Goal: Task Accomplishment & Management: Manage account settings

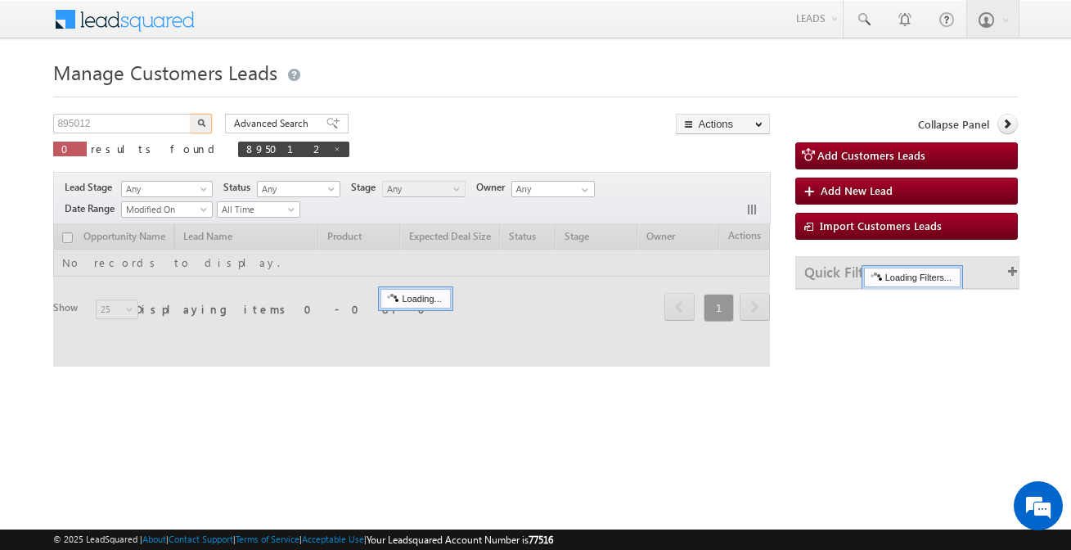
click at [138, 117] on input "895012" at bounding box center [123, 124] width 140 height 20
click at [138, 117] on input "895012896088" at bounding box center [123, 124] width 140 height 20
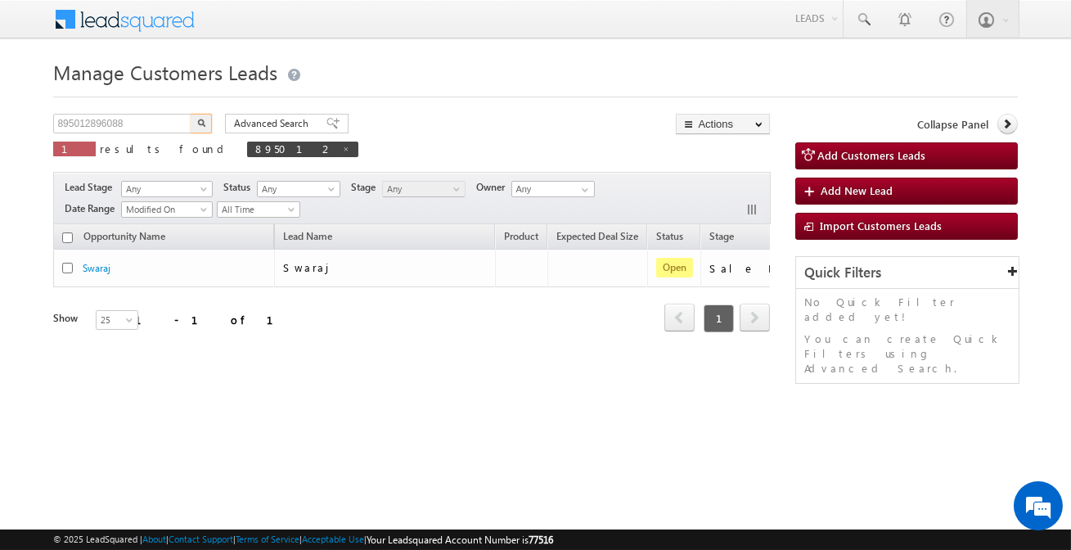
click at [138, 117] on input "895012896088" at bounding box center [123, 124] width 140 height 20
type input "896088"
click at [191, 114] on button "button" at bounding box center [201, 124] width 21 height 20
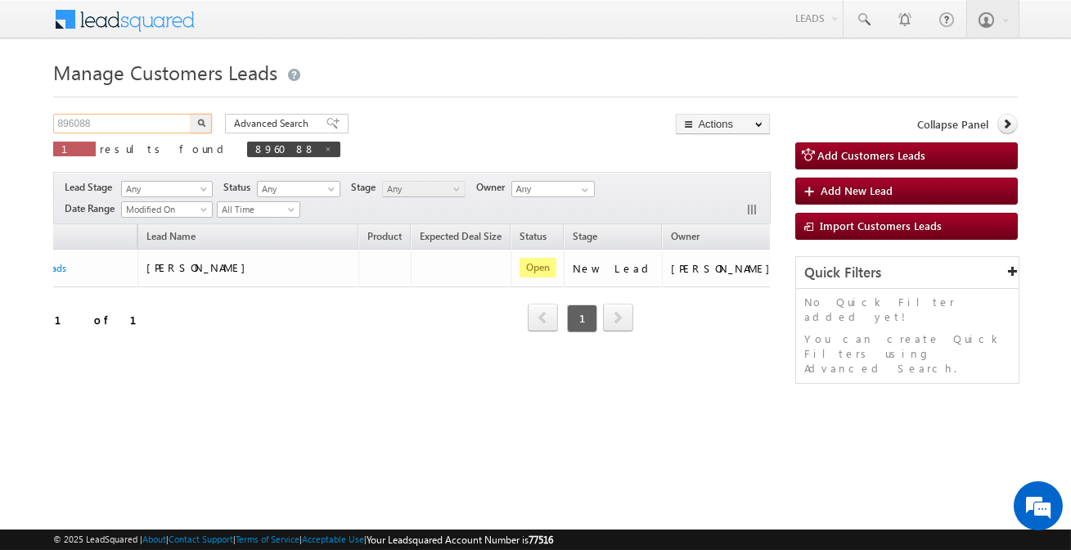
click at [168, 123] on input "896088" at bounding box center [123, 124] width 140 height 20
paste input "120038124"
type input "8120038124"
click at [191, 114] on button "button" at bounding box center [201, 124] width 21 height 20
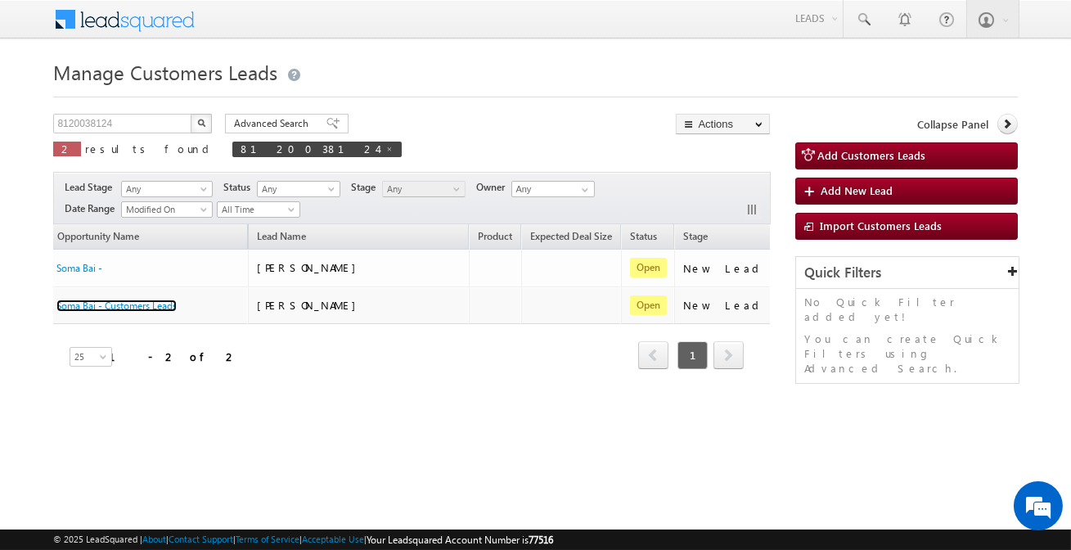
scroll to position [0, 137]
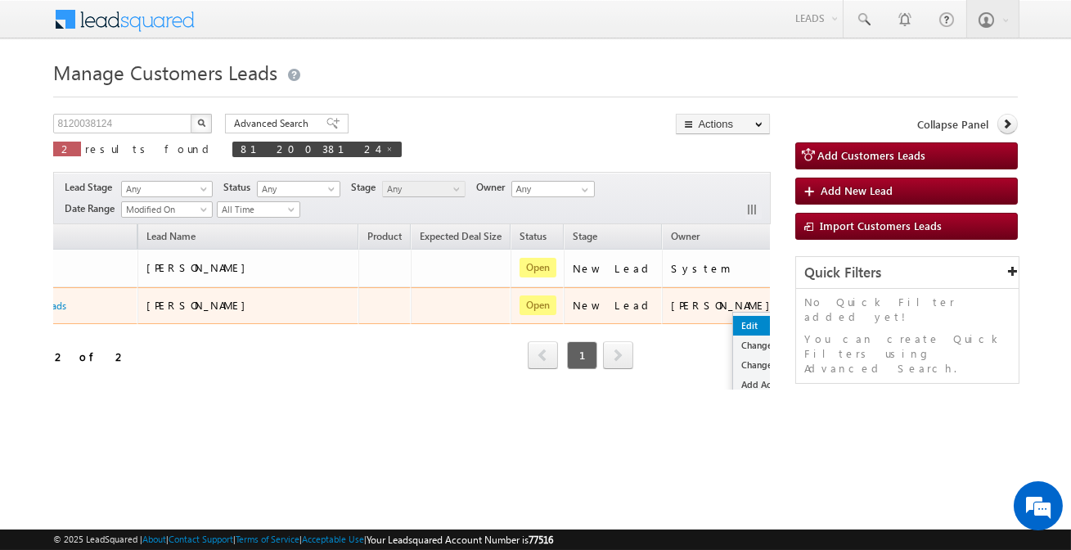
click at [733, 327] on link "Edit" at bounding box center [774, 326] width 82 height 20
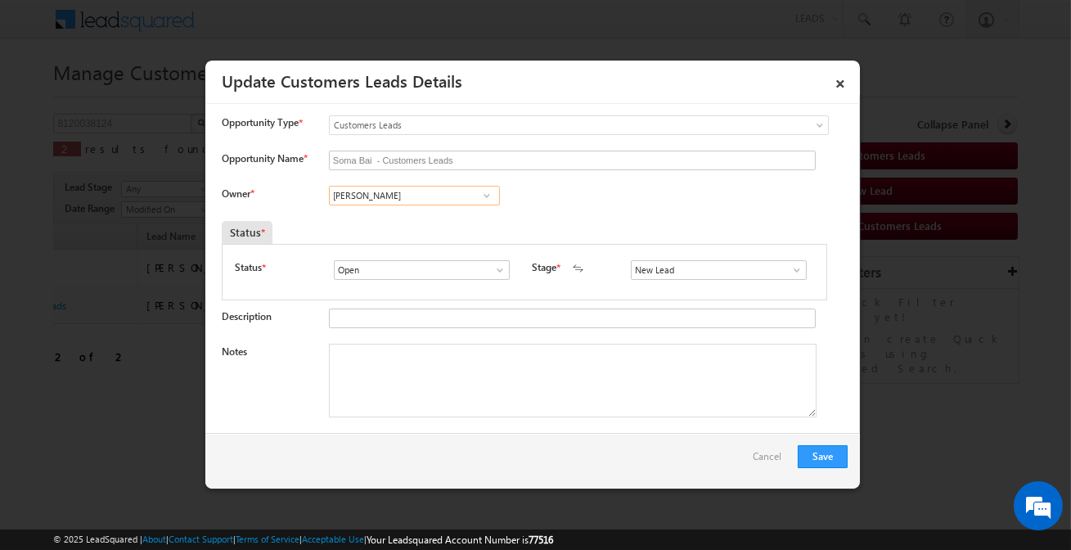
click at [388, 195] on input "[PERSON_NAME]" at bounding box center [414, 196] width 171 height 20
click at [367, 224] on span "banveer.singh@sgrlimited.in" at bounding box center [408, 227] width 147 height 12
type input "Banveer Singh"
click at [685, 274] on input "S" at bounding box center [719, 270] width 176 height 20
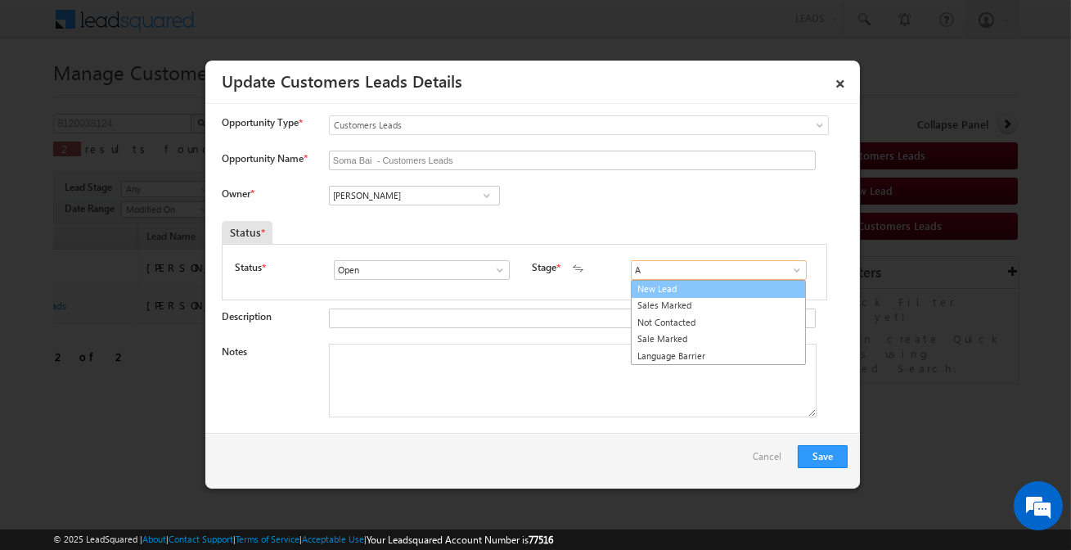
click at [678, 289] on link "New Lead" at bounding box center [718, 289] width 175 height 19
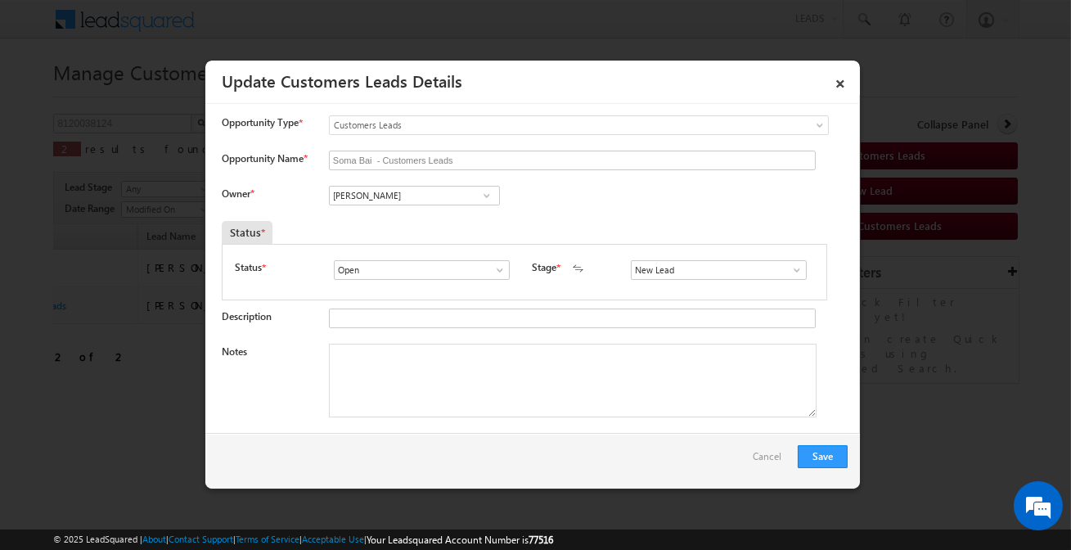
click at [464, 281] on div "Open Won Lost Open" at bounding box center [425, 271] width 183 height 23
click at [692, 272] on input "S" at bounding box center [719, 270] width 176 height 20
click at [666, 268] on input "ASA" at bounding box center [719, 270] width 176 height 20
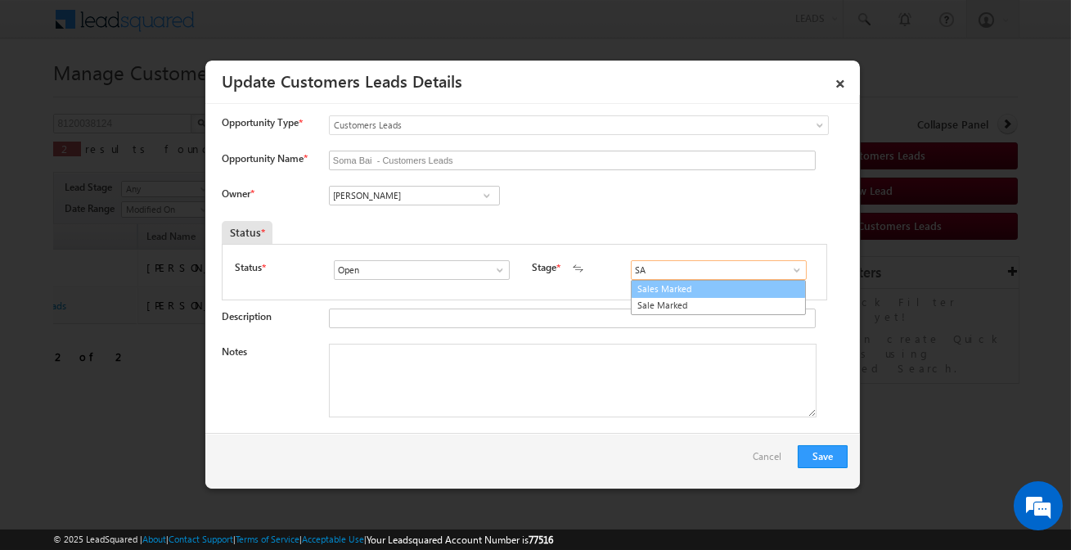
click at [662, 288] on link "Sales Marked" at bounding box center [718, 289] width 175 height 19
type input "Sales Marked"
drag, startPoint x: 462, startPoint y: 370, endPoint x: 426, endPoint y: 300, distance: 79.0
click at [463, 370] on textarea "Notes" at bounding box center [572, 380] width 487 height 74
paste textarea "manjilal chauhan customer sangeeta husband He said he required 5 lakh rupees In…"
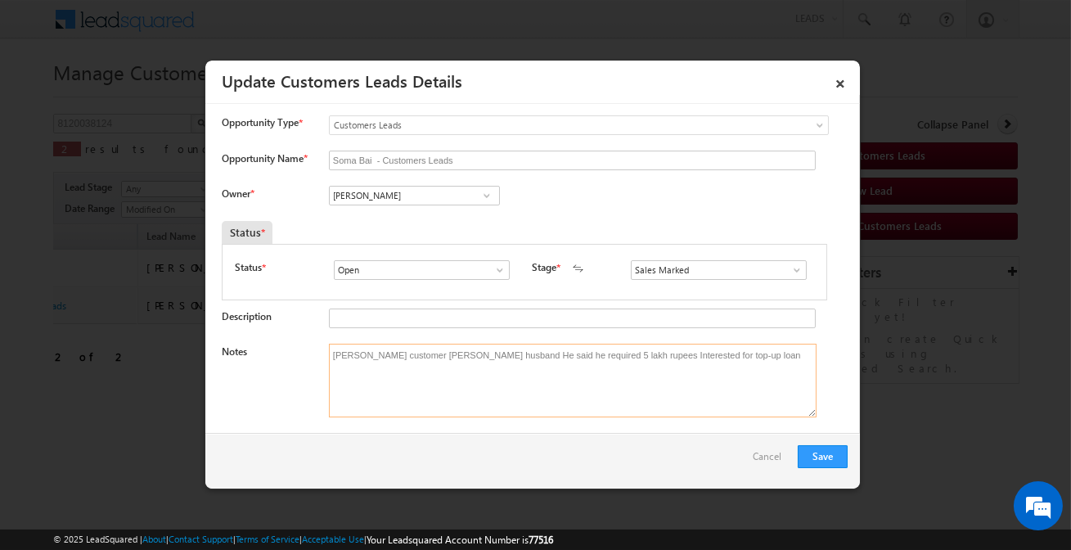
type textarea "manjilal chauhan customer sangeeta husband He said he required 5 lakh rupees In…"
click at [822, 451] on button "Save" at bounding box center [822, 456] width 50 height 23
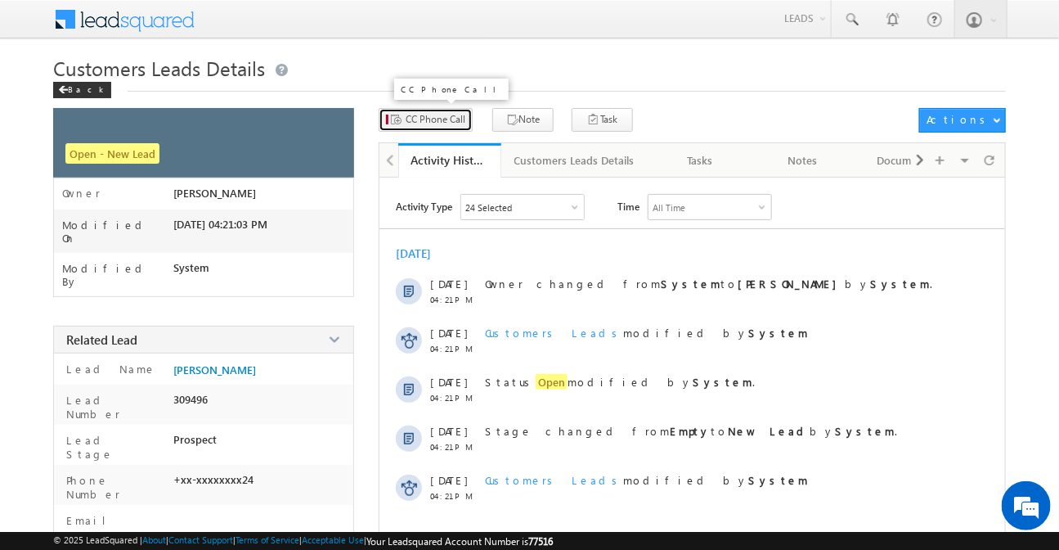
click at [450, 125] on span "CC Phone Call" at bounding box center [436, 119] width 60 height 15
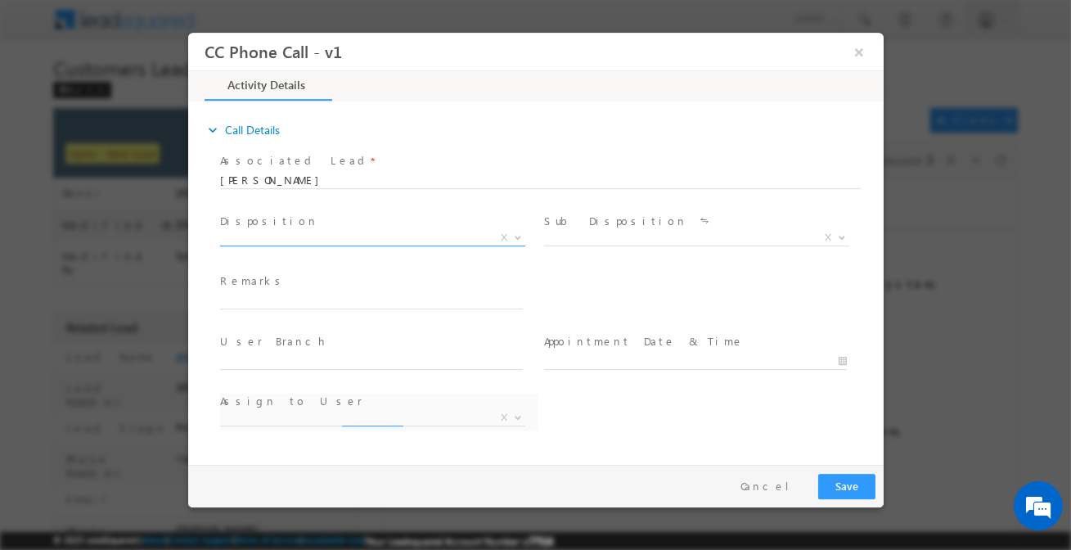
select select "anil.ahirwar@sgrlimited.in"
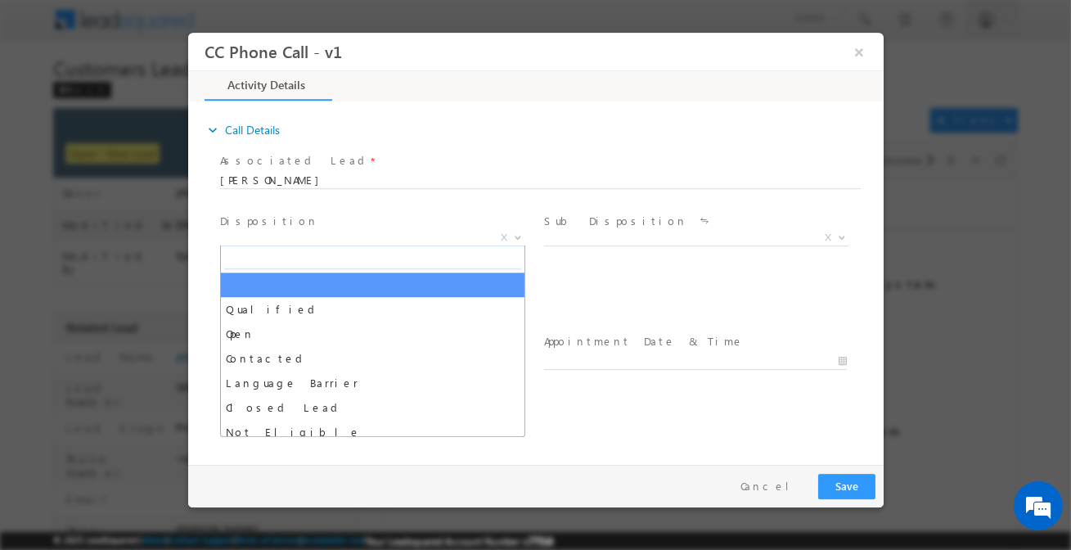
click at [364, 240] on span "X" at bounding box center [371, 238] width 305 height 16
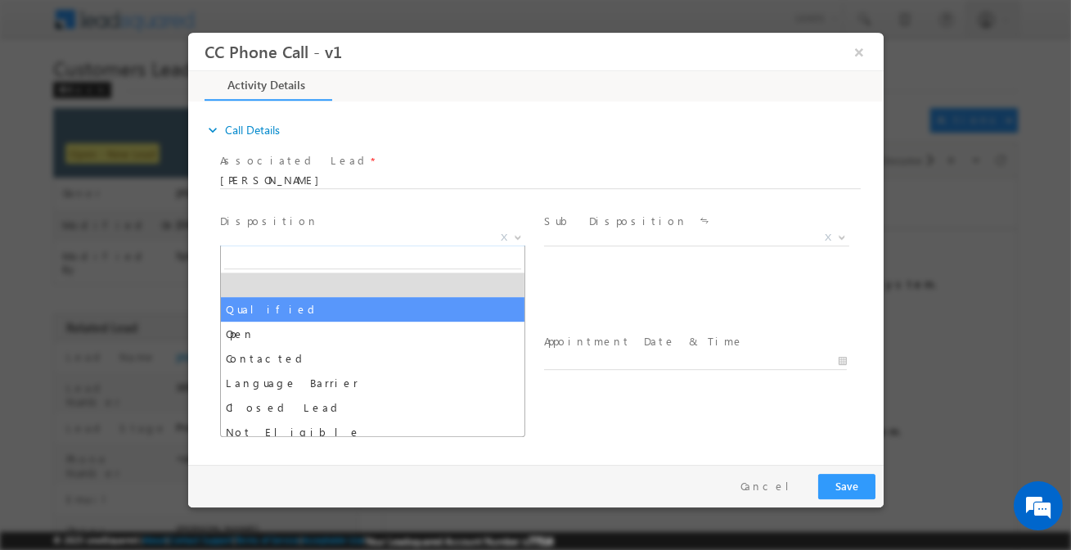
drag, startPoint x: 334, startPoint y: 310, endPoint x: 393, endPoint y: 292, distance: 61.6
select select "Qualified"
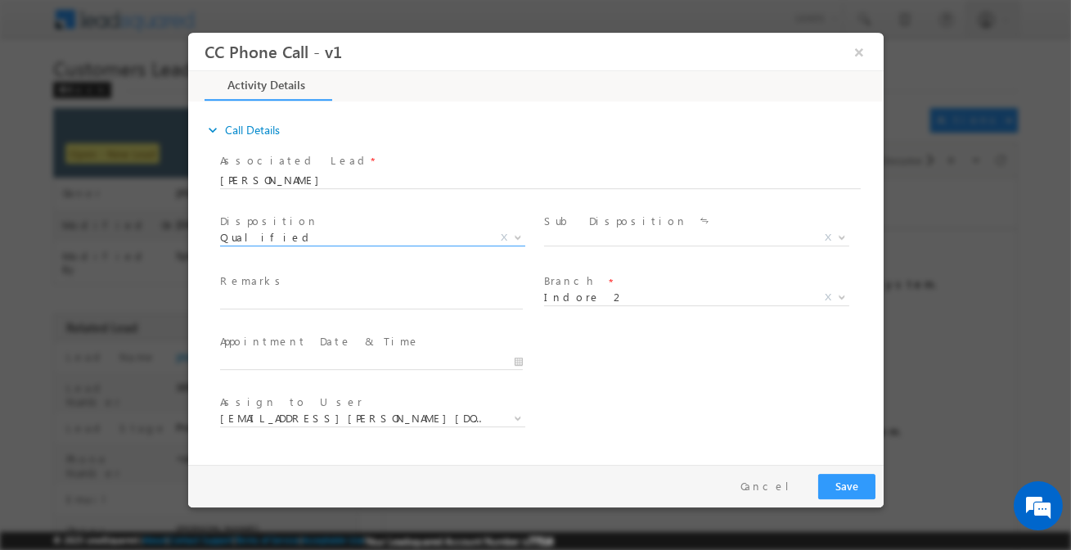
click at [583, 231] on div "Sub Disposition * Sale Marked X" at bounding box center [701, 232] width 317 height 38
click at [583, 233] on span "X" at bounding box center [695, 238] width 305 height 16
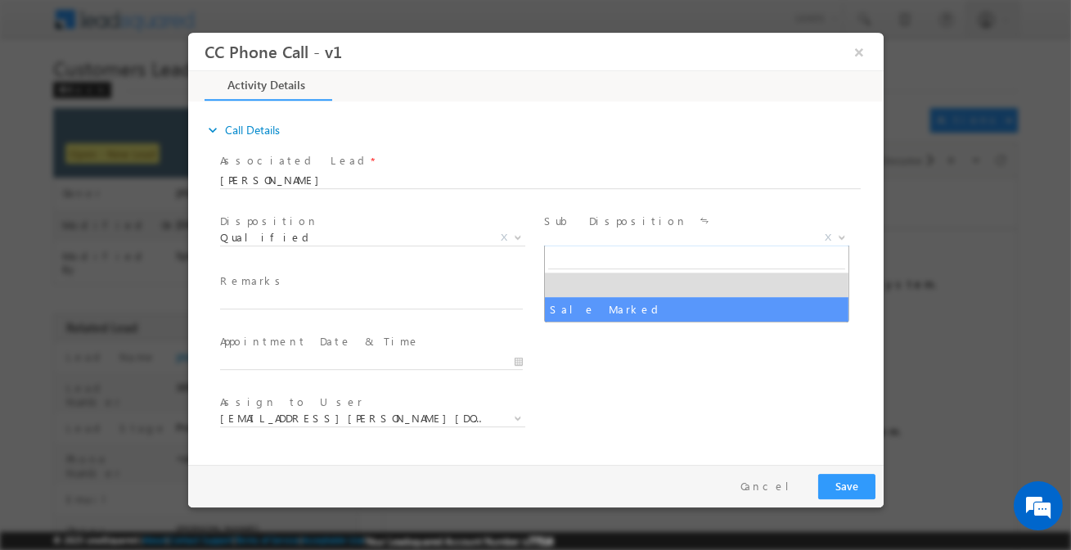
select select "Sale Marked"
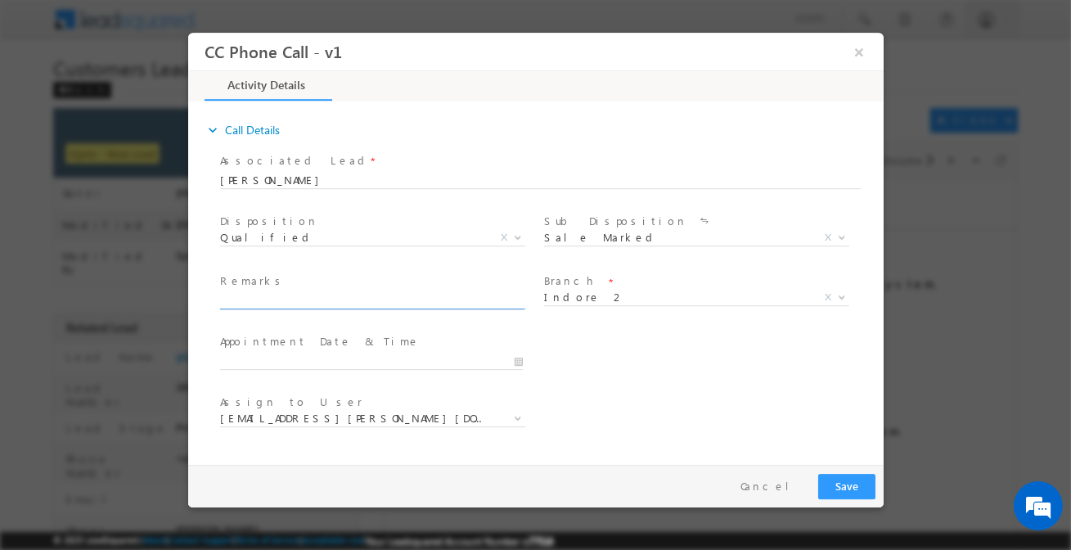
click at [465, 300] on input "text" at bounding box center [370, 301] width 303 height 16
paste input "manjilal chauhan customer sangeeta husband he said he required 5 lakh rupees In…"
type input "manjilal chauhan customer sangeeta husband he said he required 5 lakh rupees In…"
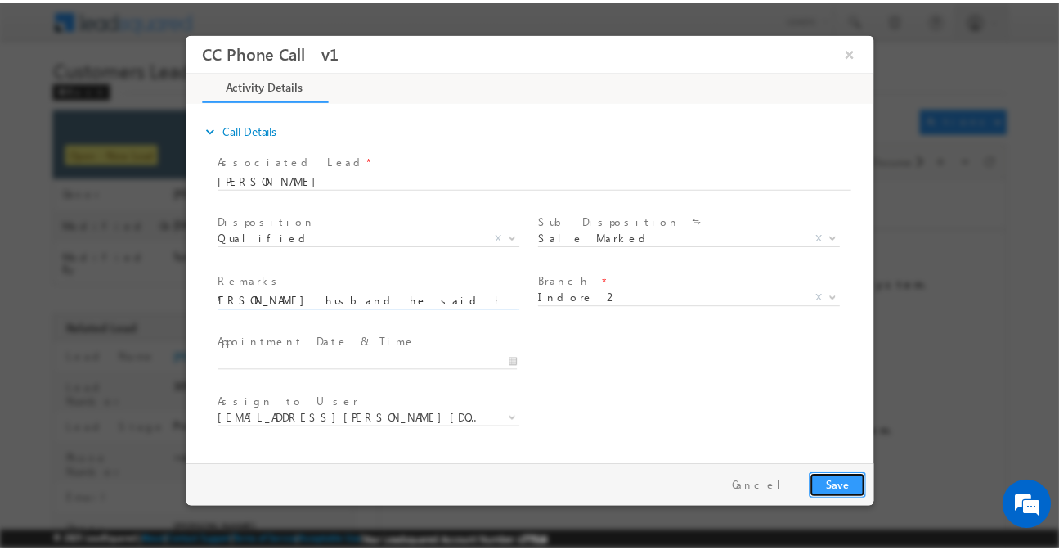
scroll to position [0, 0]
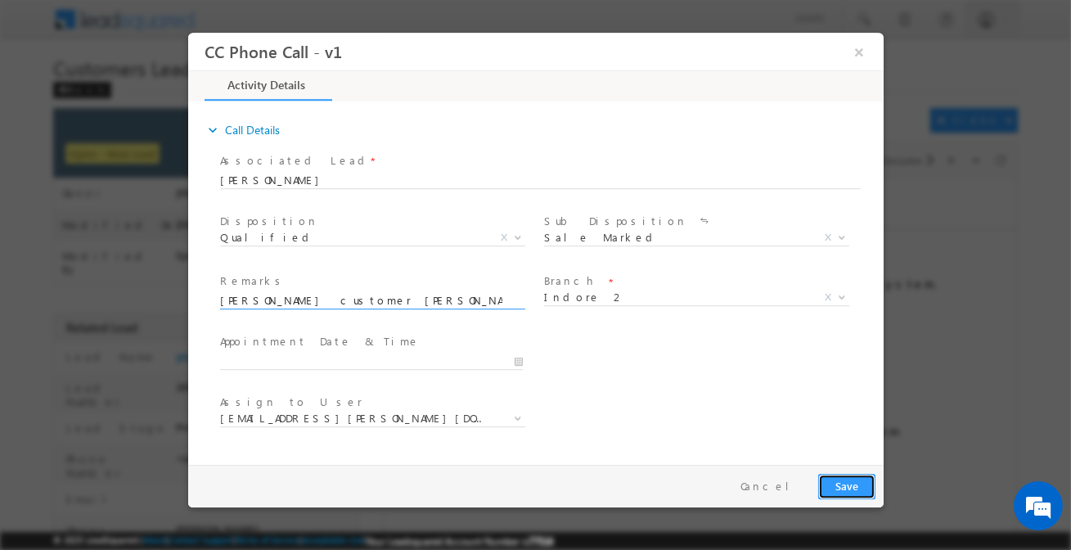
click at [833, 482] on button "Save" at bounding box center [845, 486] width 57 height 25
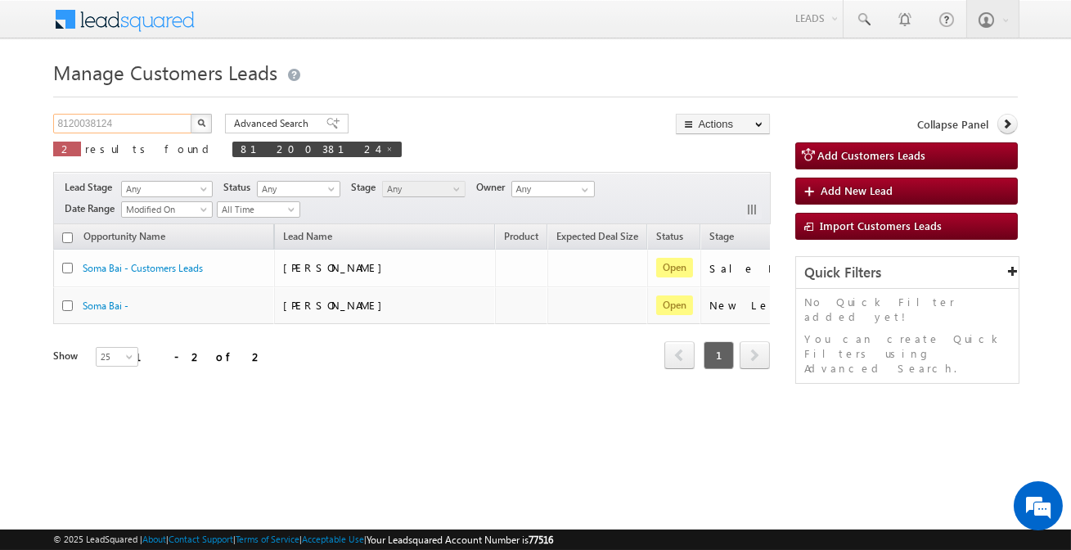
click at [125, 119] on input "8120038124" at bounding box center [123, 124] width 140 height 20
paste input "96086"
type input "896086"
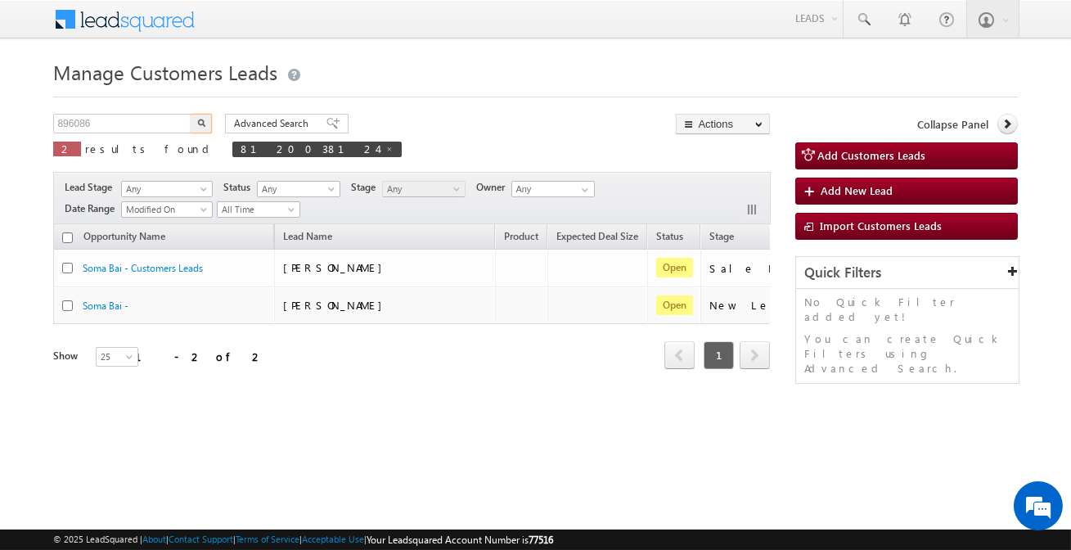
click at [201, 122] on img "button" at bounding box center [201, 123] width 8 height 8
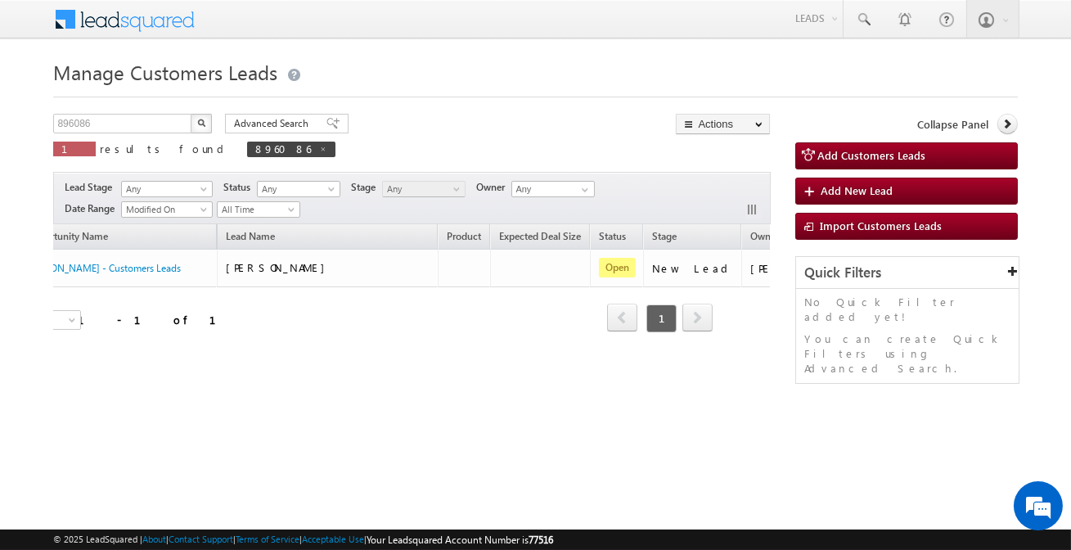
scroll to position [0, 137]
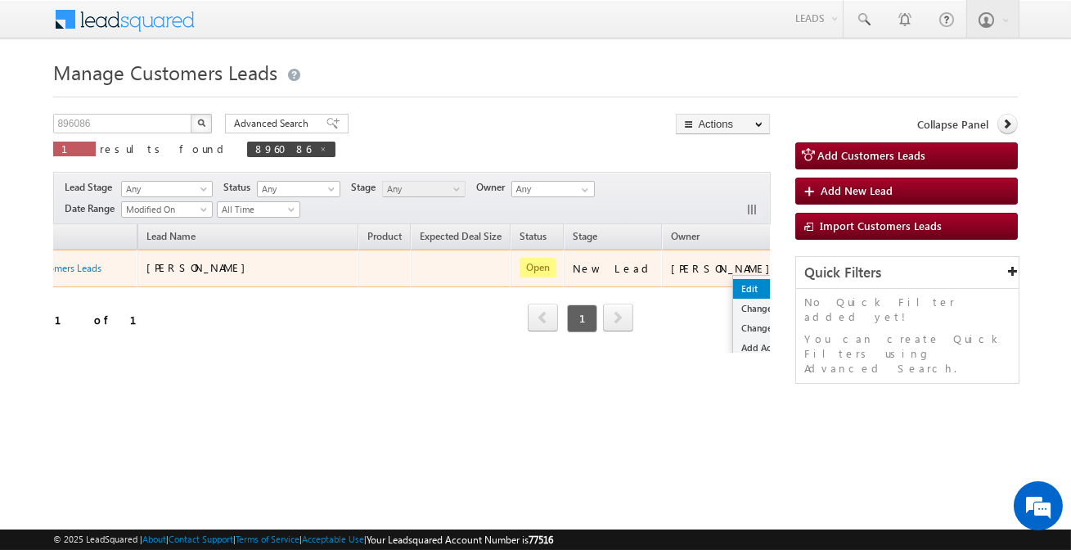
click at [733, 286] on link "Edit" at bounding box center [774, 289] width 82 height 20
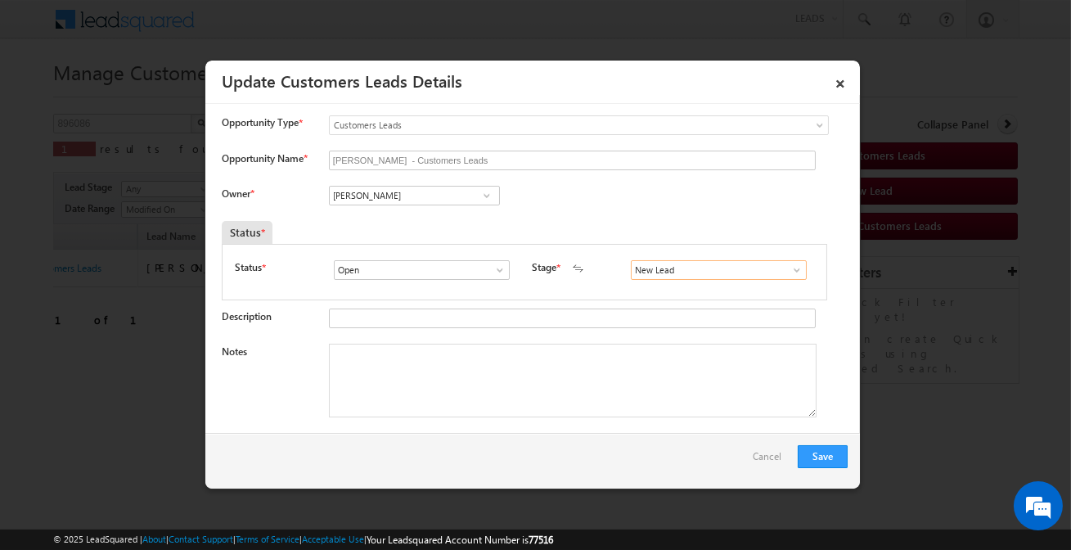
click at [712, 262] on input "New Lead" at bounding box center [719, 270] width 176 height 20
click at [680, 286] on link "Sales Marked" at bounding box center [718, 289] width 175 height 19
type input "Sales Marked"
click at [463, 388] on textarea "Notes" at bounding box center [572, 380] width 487 height 74
paste textarea "Customer is interested for top-up loan 2 lakh amount but customer said arrange …"
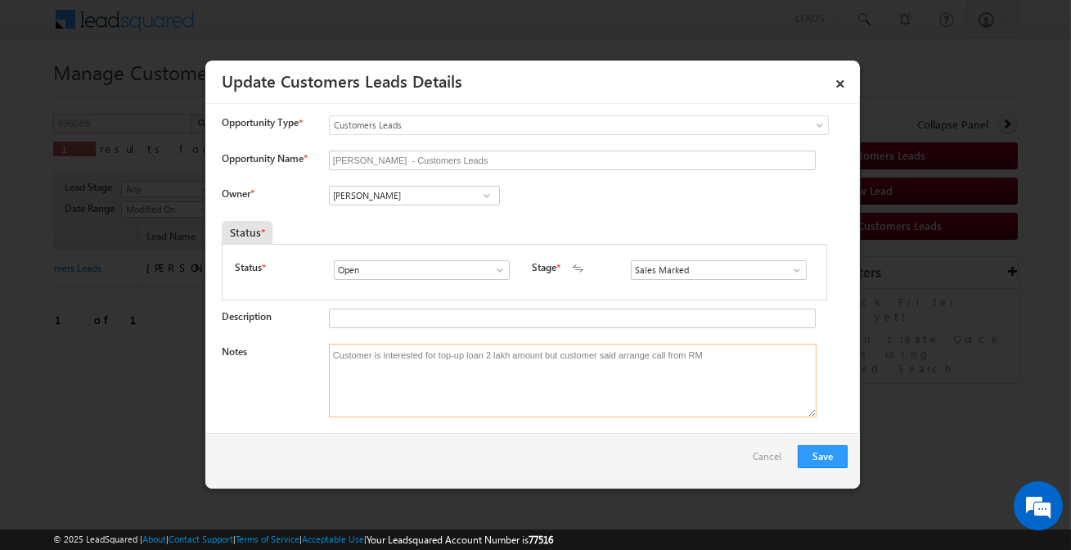
type textarea "Customer is interested for top-up loan 2 lakh amount but customer said arrange …"
click at [431, 198] on input "[PERSON_NAME]" at bounding box center [414, 196] width 171 height 20
paste input "kleram.rebari@sgrlimited.in"
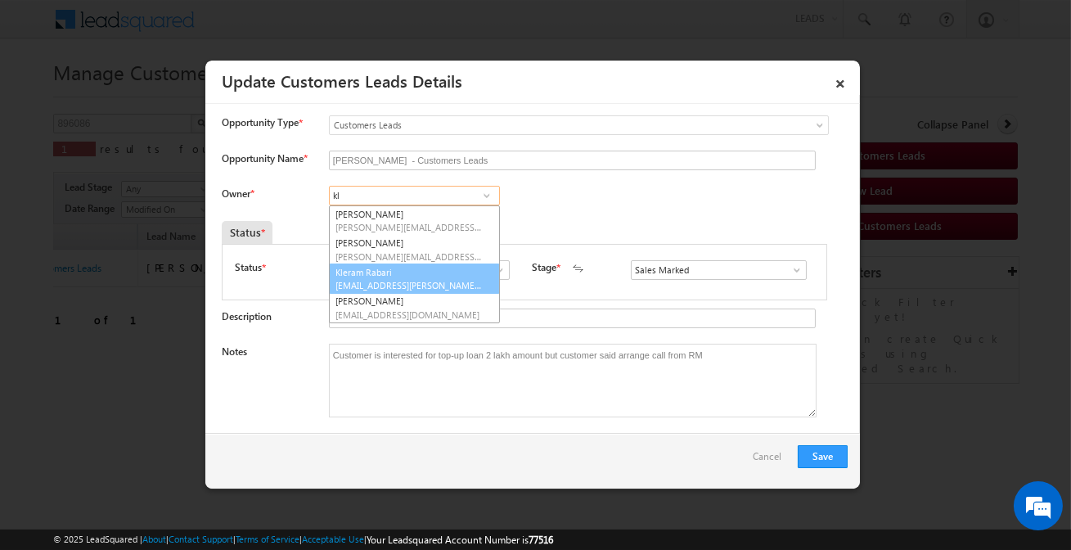
click at [400, 285] on span "kleram.rabari@sgrlimited.in" at bounding box center [408, 285] width 147 height 12
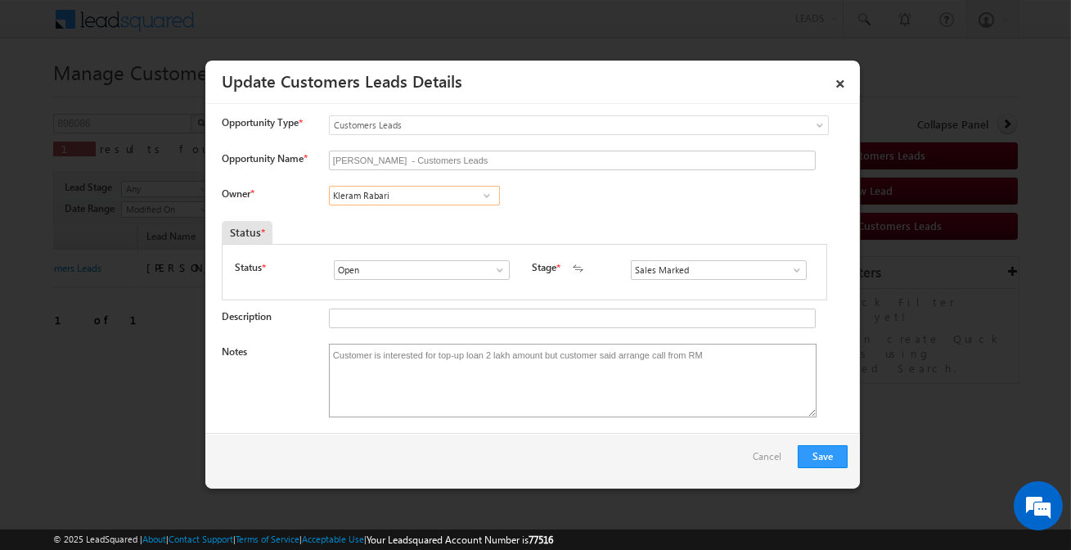
type input "Kleram Rabari"
click at [713, 391] on textarea "Customer is interested for top-up loan 2 lakh amount but customer said arrange …" at bounding box center [572, 380] width 487 height 74
click at [822, 457] on button "Save" at bounding box center [822, 456] width 50 height 23
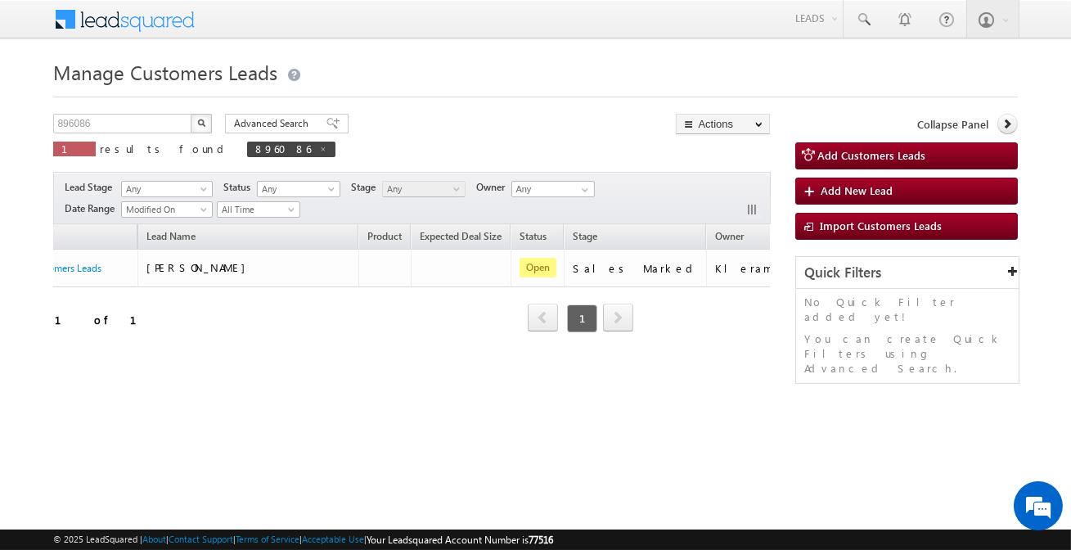
scroll to position [0, 0]
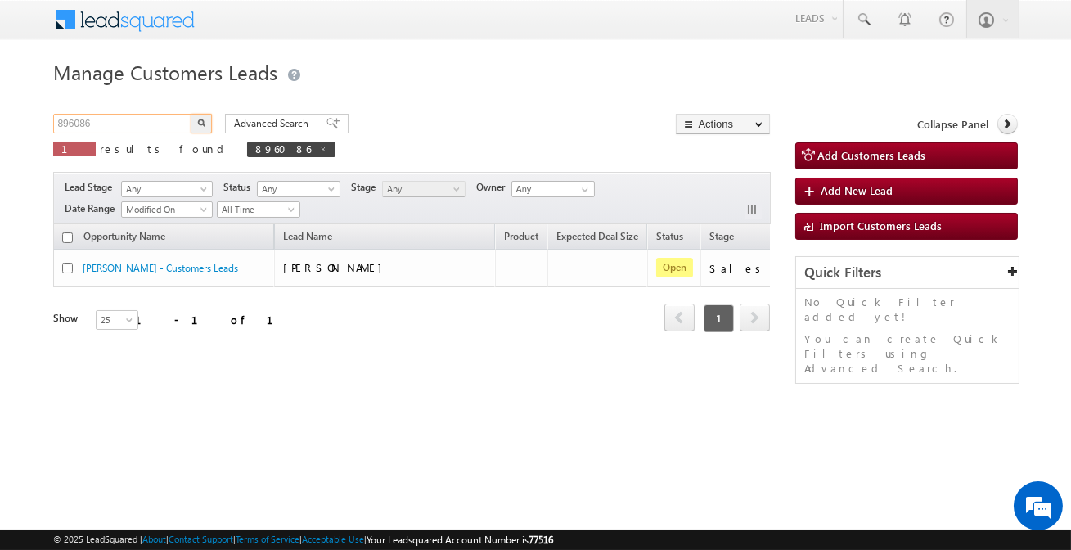
click at [164, 127] on input "896086" at bounding box center [123, 124] width 140 height 20
paste input "5019"
type input "895019"
click at [191, 114] on button "button" at bounding box center [201, 124] width 21 height 20
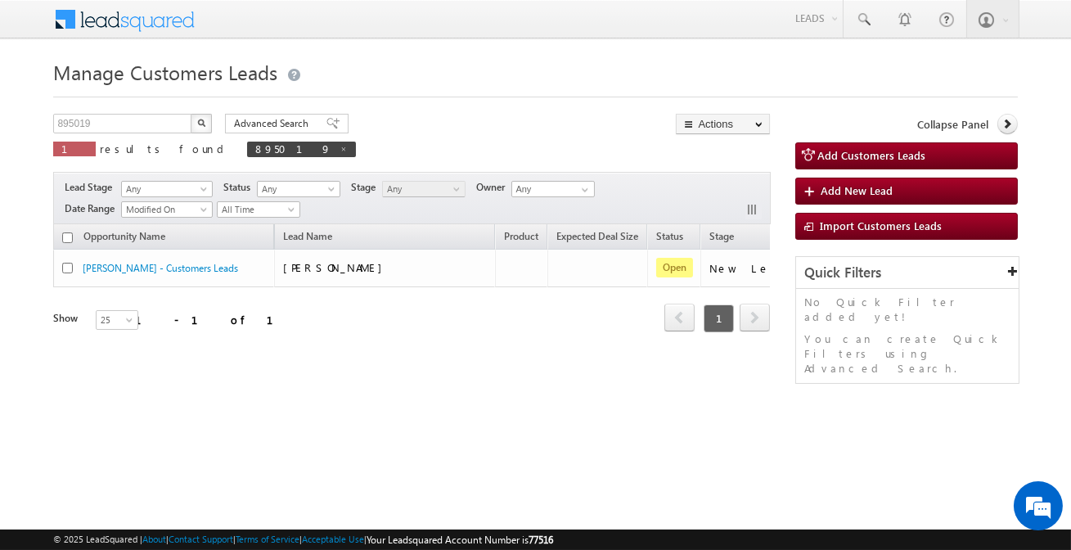
scroll to position [0, 137]
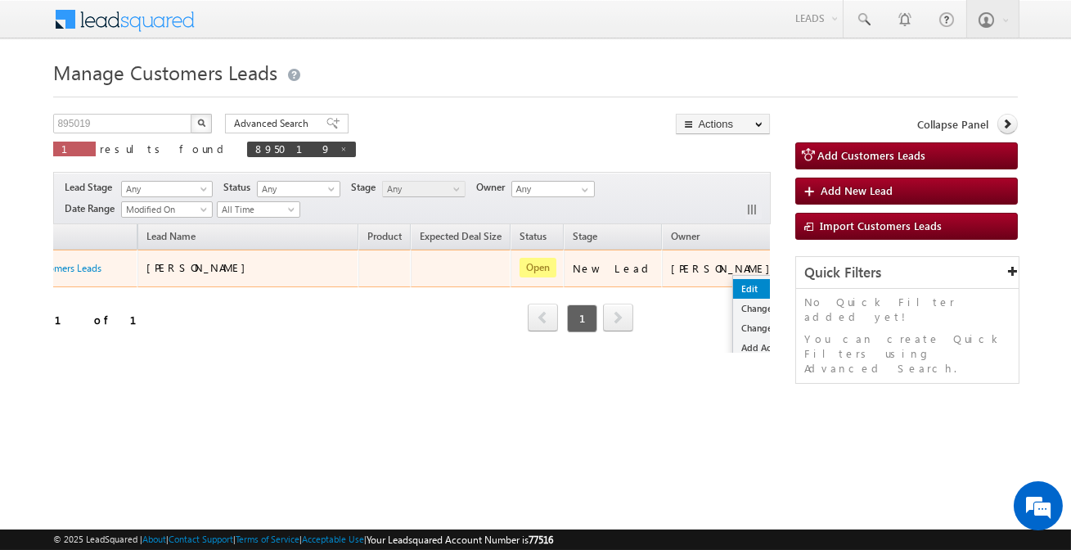
click at [733, 290] on link "Edit" at bounding box center [774, 289] width 82 height 20
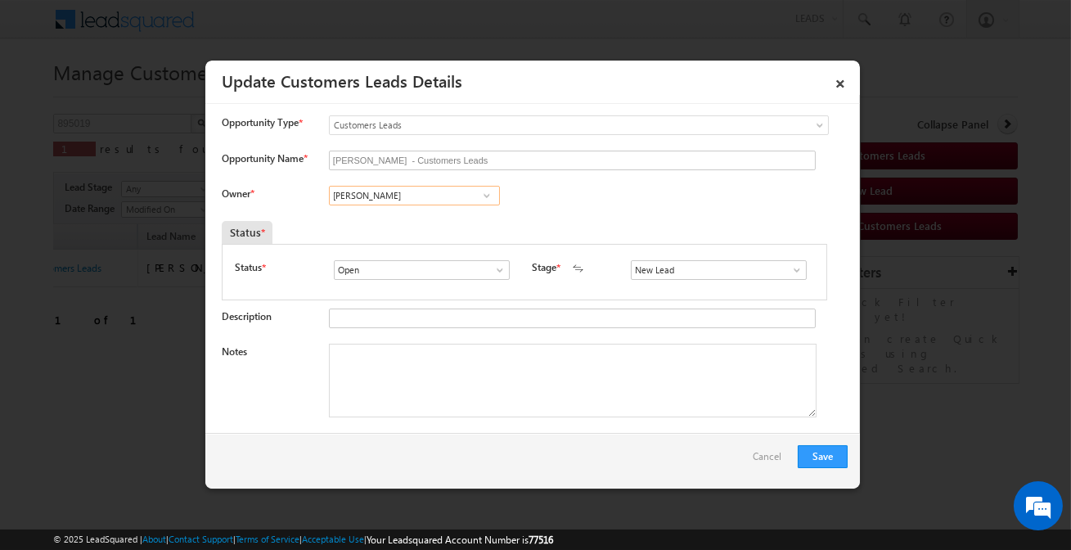
click at [442, 204] on input "[PERSON_NAME]" at bounding box center [414, 196] width 171 height 20
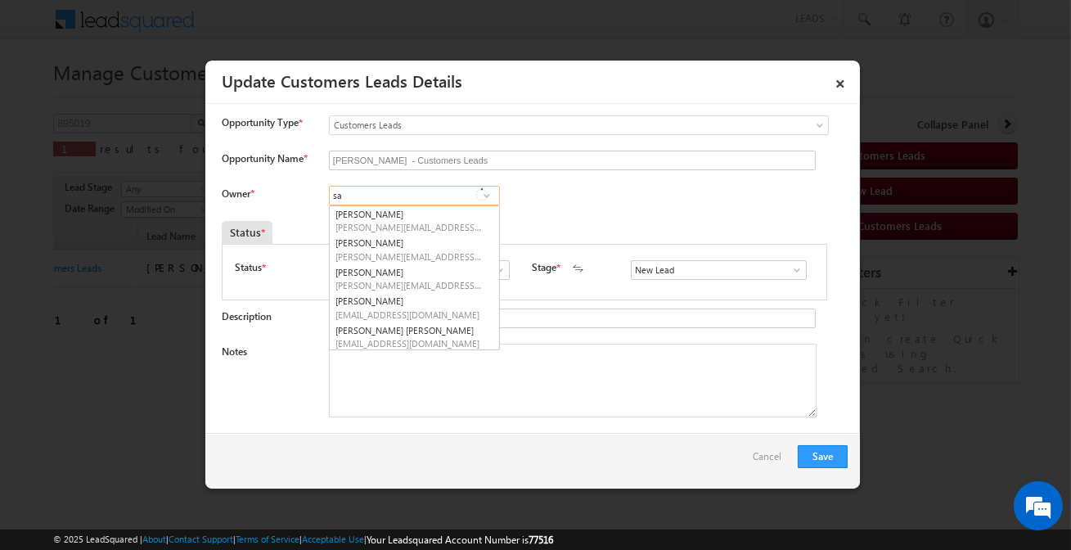
type input "s"
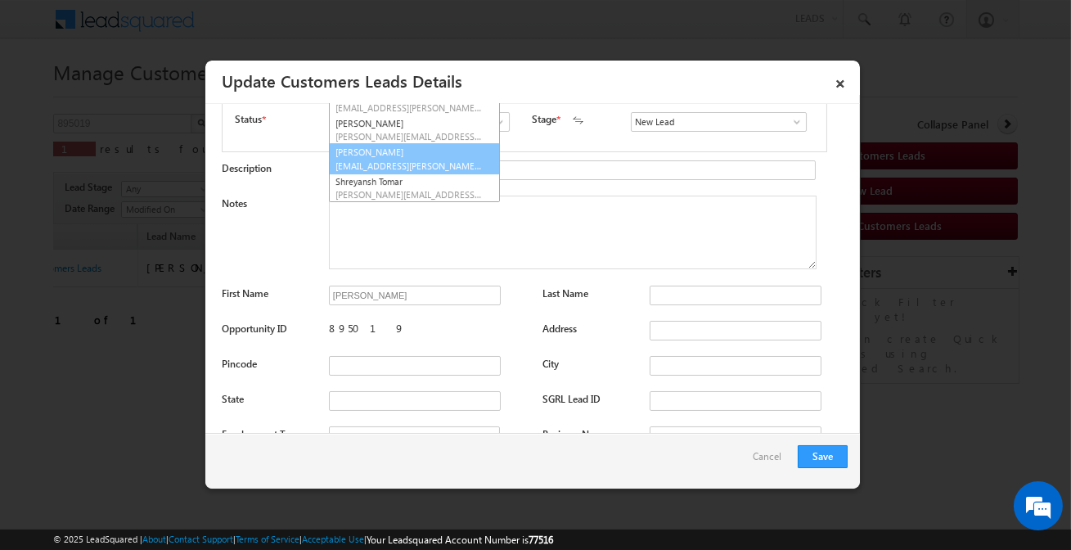
scroll to position [148, 0]
click at [407, 155] on link "Sani Tomar sani.tomar@sgrlimited.in" at bounding box center [414, 158] width 171 height 31
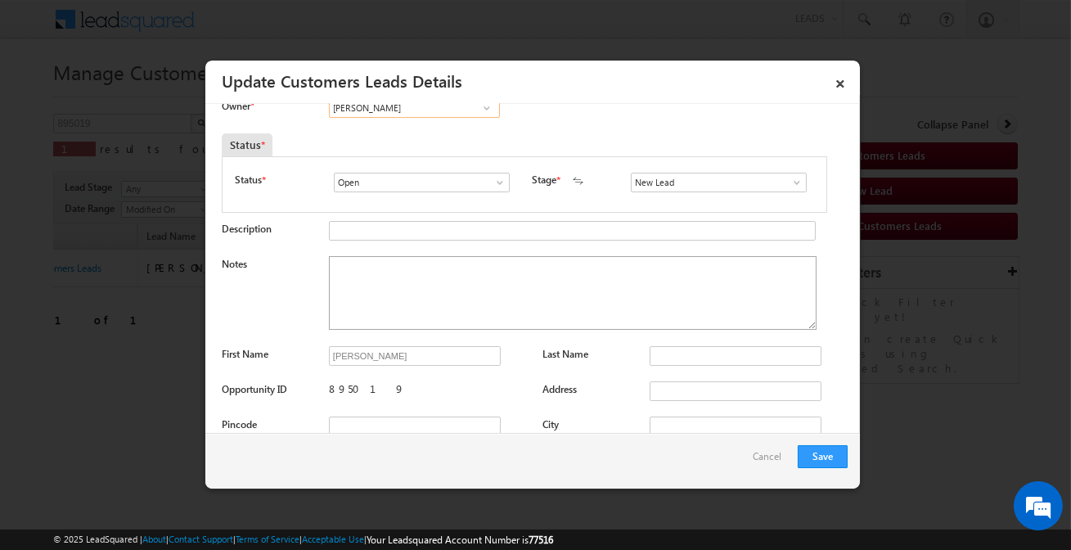
scroll to position [0, 0]
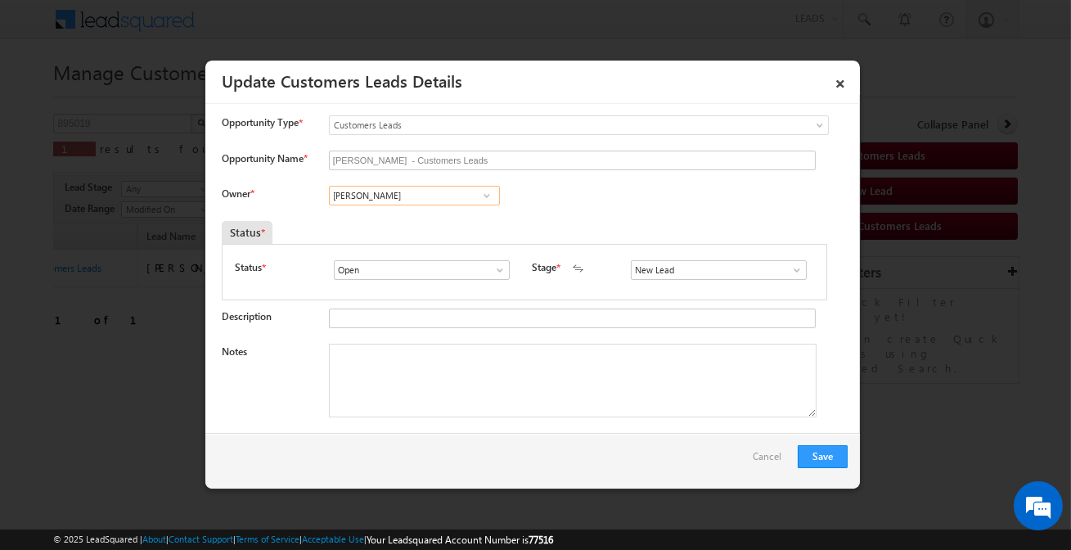
type input "Sani Tomar"
click at [670, 270] on input "New Lead" at bounding box center [719, 270] width 176 height 20
click at [646, 290] on link "Sales Marked" at bounding box center [718, 289] width 175 height 19
type input "Sales Marked"
click at [490, 357] on textarea "Notes" at bounding box center [572, 380] width 487 height 74
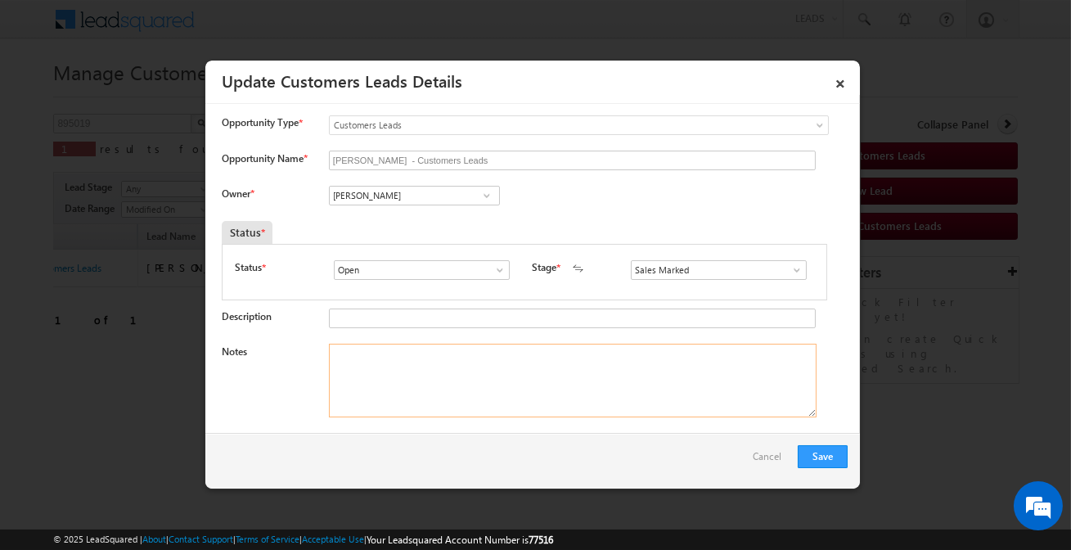
click at [595, 379] on textarea "Notes" at bounding box center [572, 380] width 487 height 74
paste textarea "Customer husband required Top-up loan 3 lakh amount"
type textarea "Customer husband required Top-up loan 3 lakh amount"
click at [833, 459] on button "Save" at bounding box center [822, 456] width 50 height 23
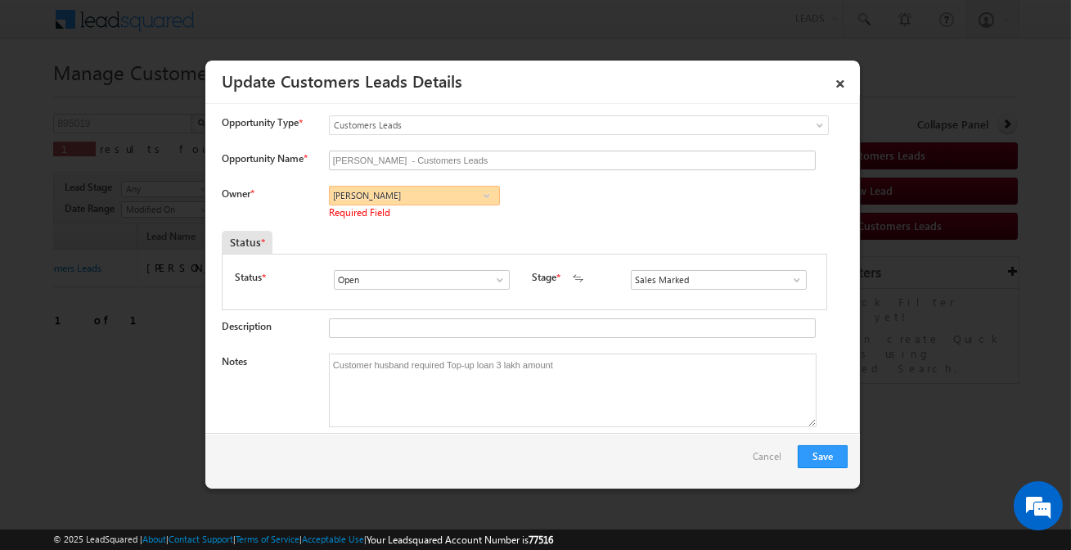
click at [446, 195] on input "Sani Tomar" at bounding box center [414, 196] width 171 height 20
paste input "sani.tomar@sgrlimited.in"
click at [408, 210] on link "Sani Tomar sani.tomar@sgrlimited.in" at bounding box center [414, 220] width 171 height 31
type input "Sani Tomar"
click at [812, 450] on button "Save" at bounding box center [822, 456] width 50 height 23
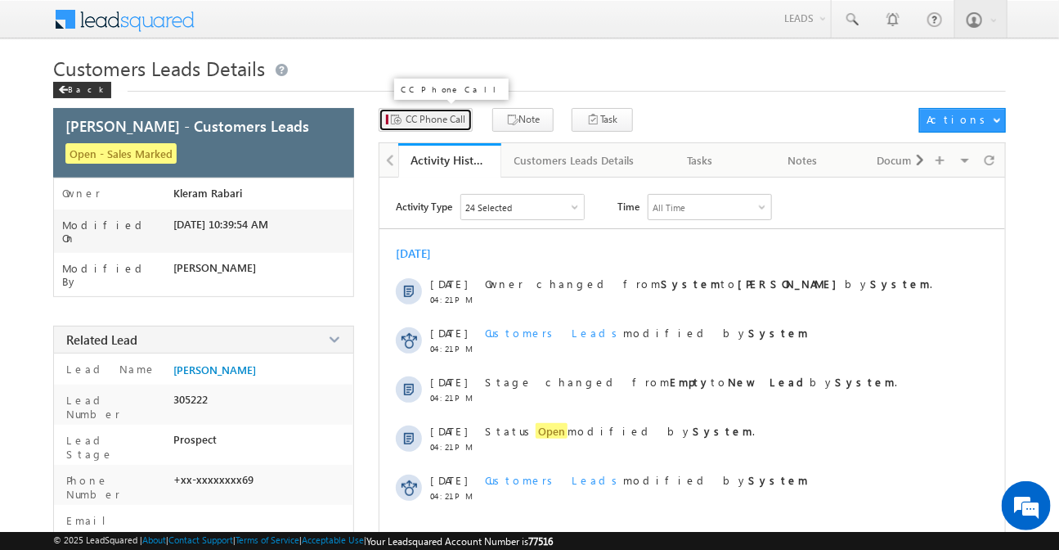
click at [441, 119] on span "CC Phone Call" at bounding box center [436, 119] width 60 height 15
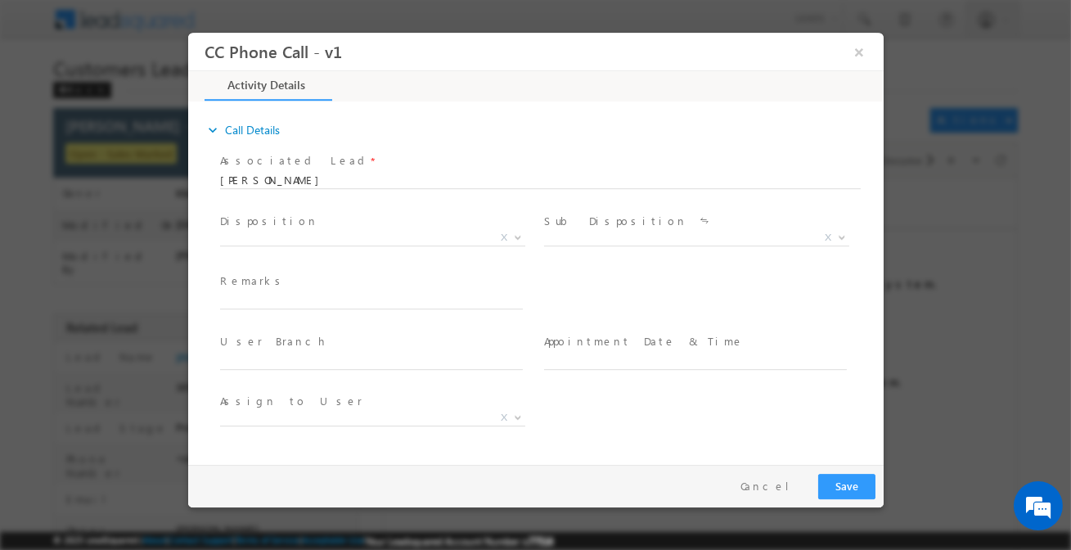
select select "bhanwar.bairwa@sgrlimited.in"
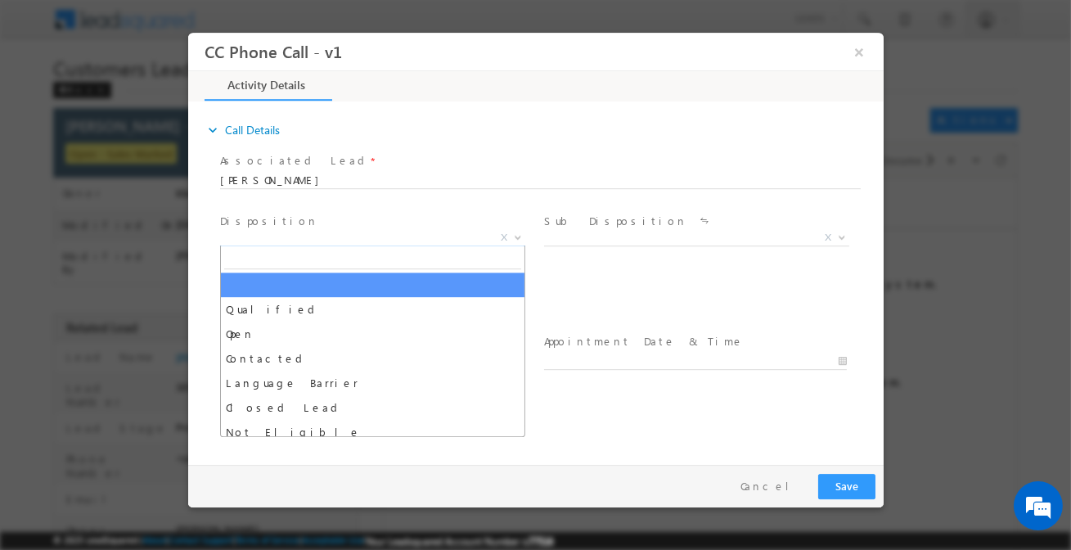
click at [360, 241] on span "X" at bounding box center [371, 238] width 305 height 16
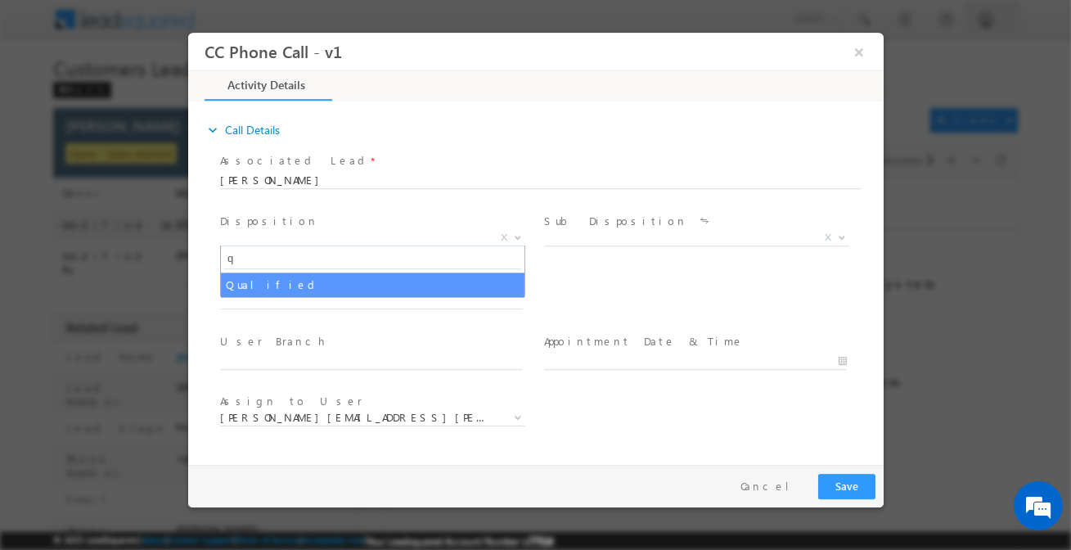
type input "q"
select select "Qualified"
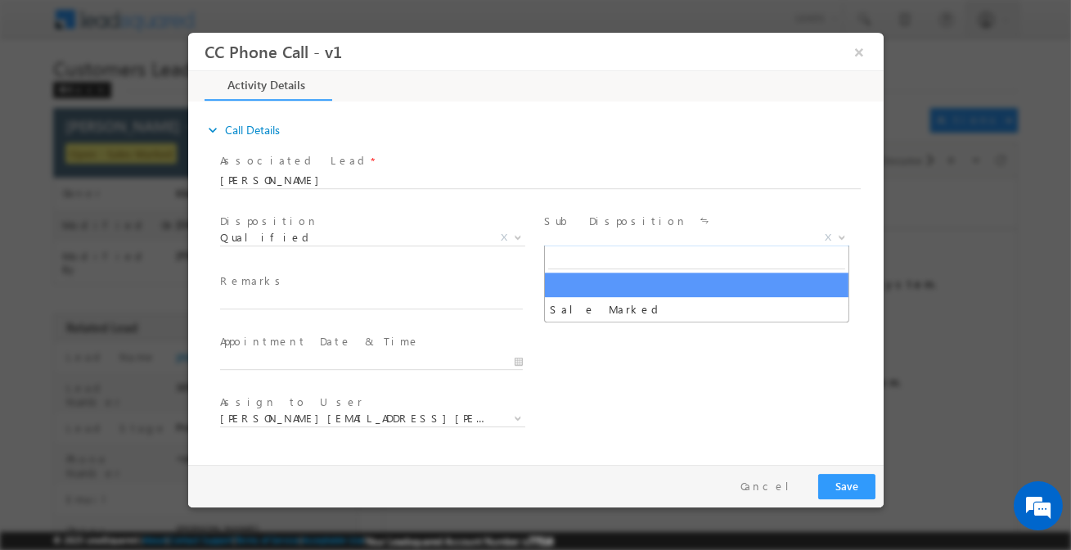
click at [607, 240] on span "X" at bounding box center [695, 238] width 305 height 16
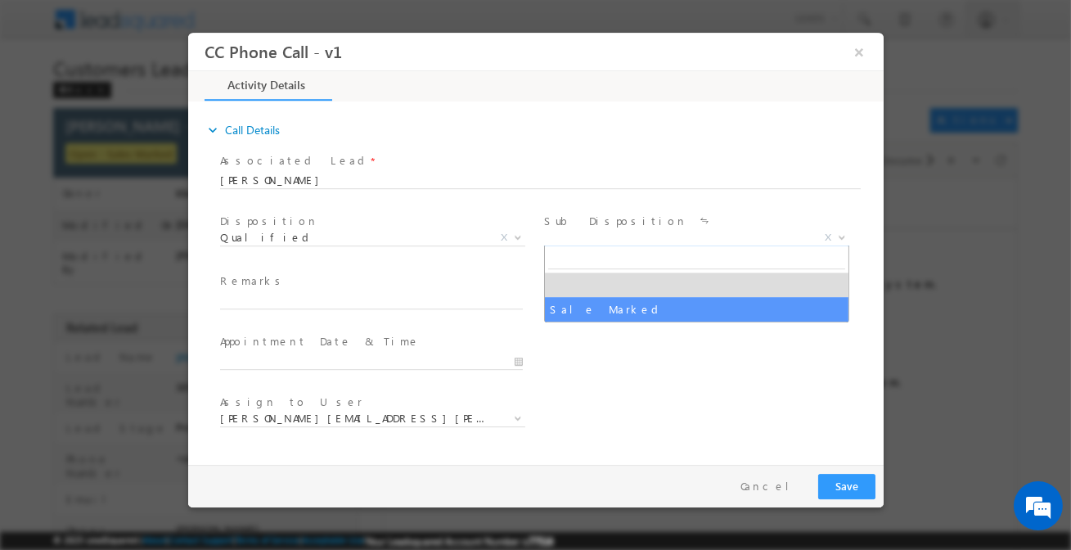
select select "Sale Marked"
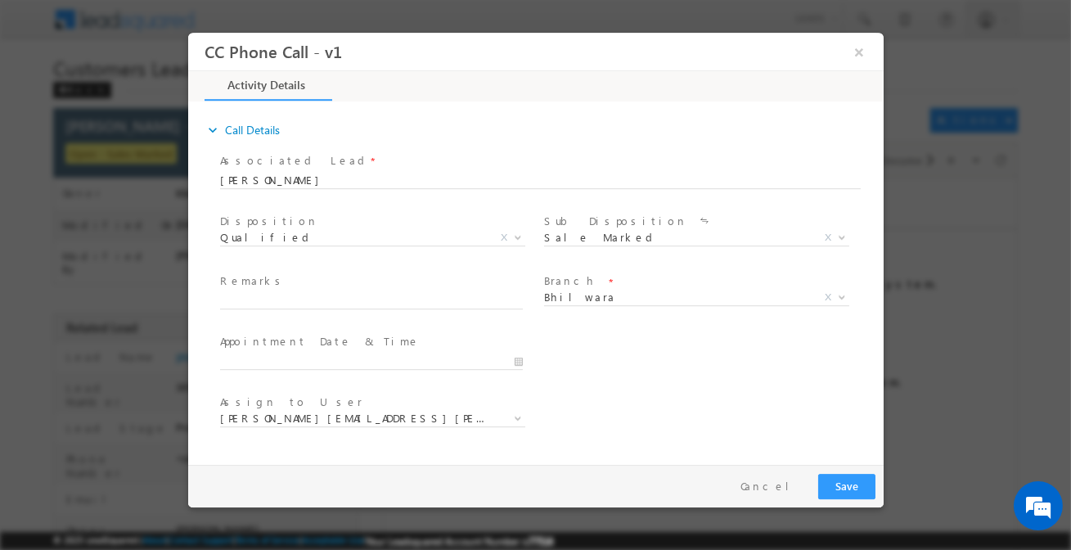
click at [453, 309] on span at bounding box center [370, 317] width 302 height 18
click at [452, 307] on span at bounding box center [377, 302] width 317 height 18
click at [442, 301] on input "text" at bounding box center [370, 301] width 303 height 16
paste input "Customer is interested for top-up loan 2 lakh amount but customer said arrange …"
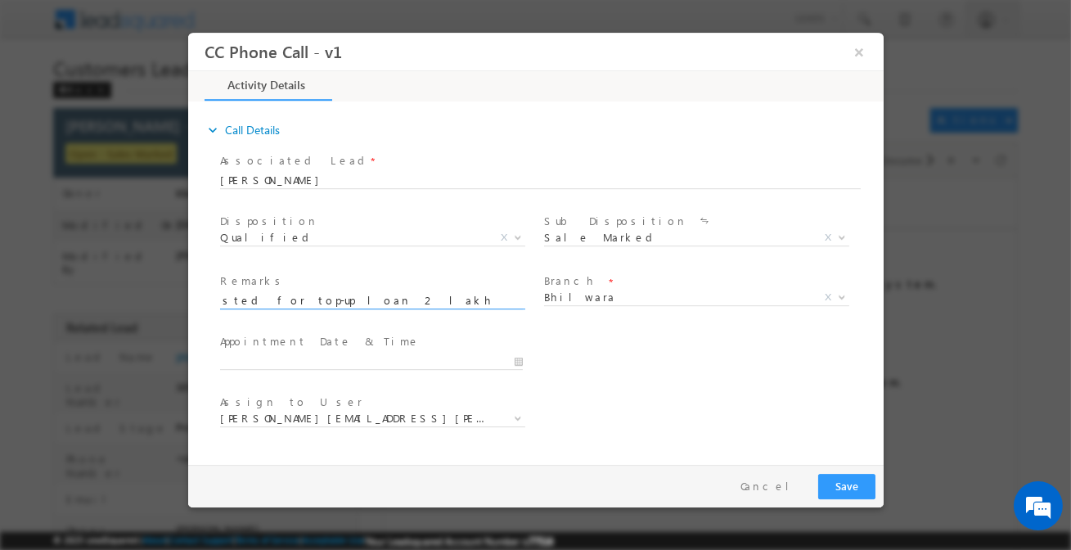
type input "Customer is interested for top-up loan 2 lakh amount but customer said arrange …"
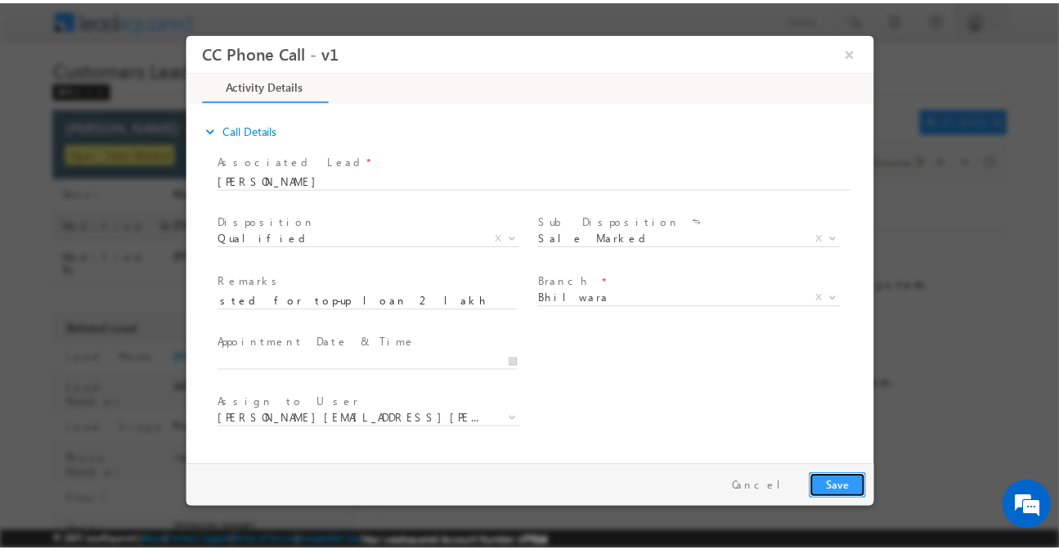
scroll to position [0, 0]
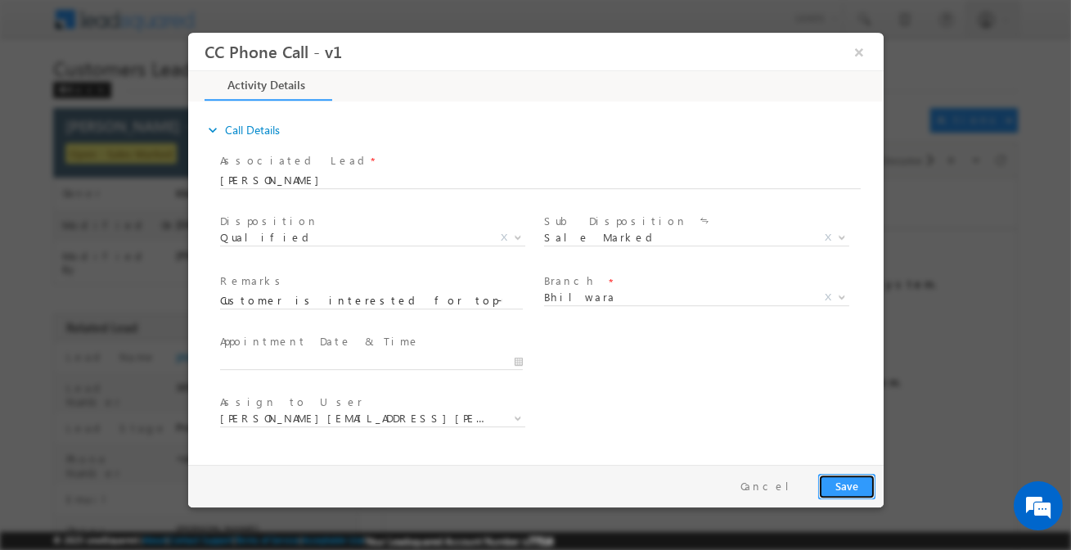
click at [837, 488] on button "Save" at bounding box center [845, 486] width 57 height 25
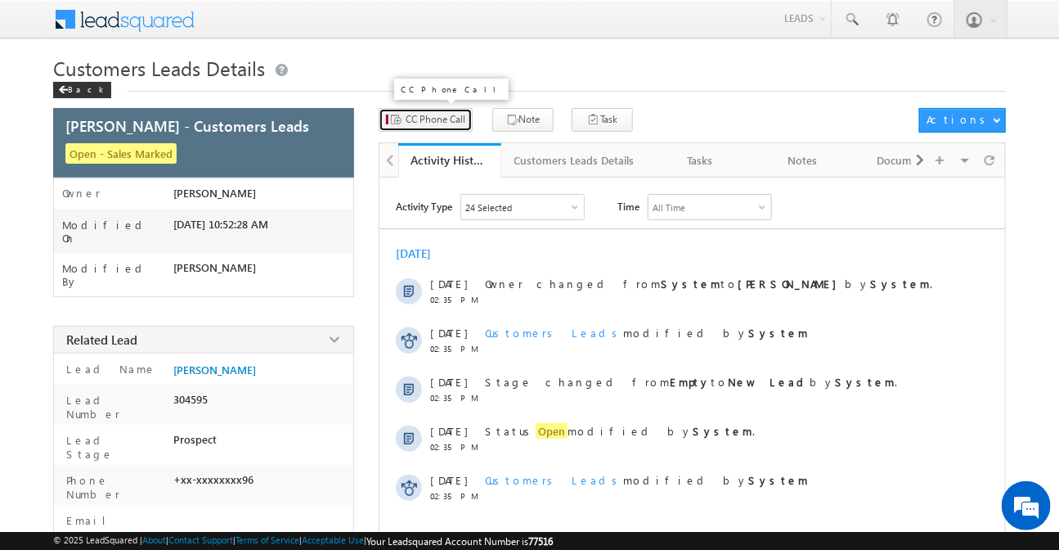
click at [418, 123] on span "CC Phone Call" at bounding box center [436, 119] width 60 height 15
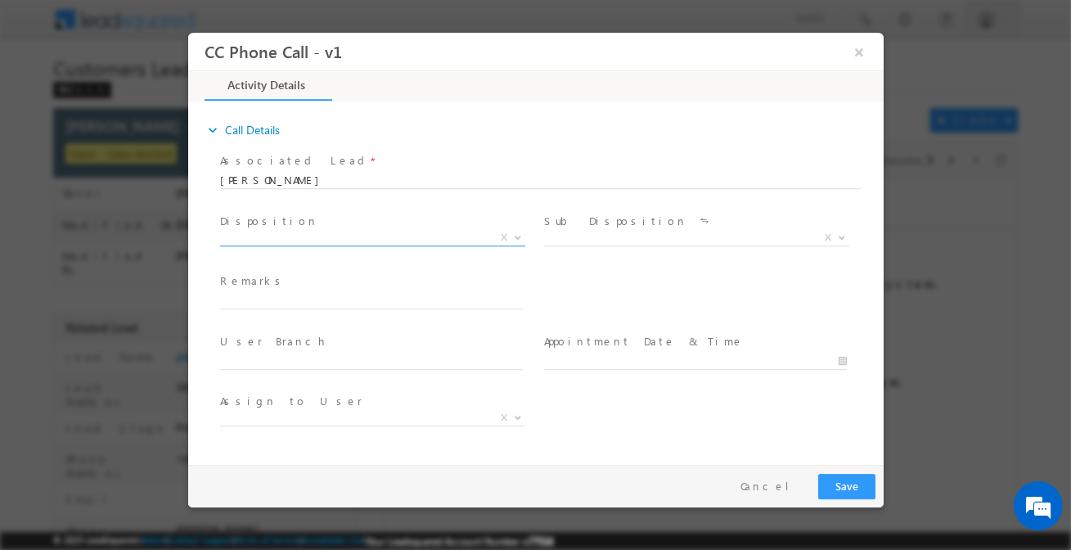
click at [352, 237] on span "X" at bounding box center [371, 238] width 305 height 16
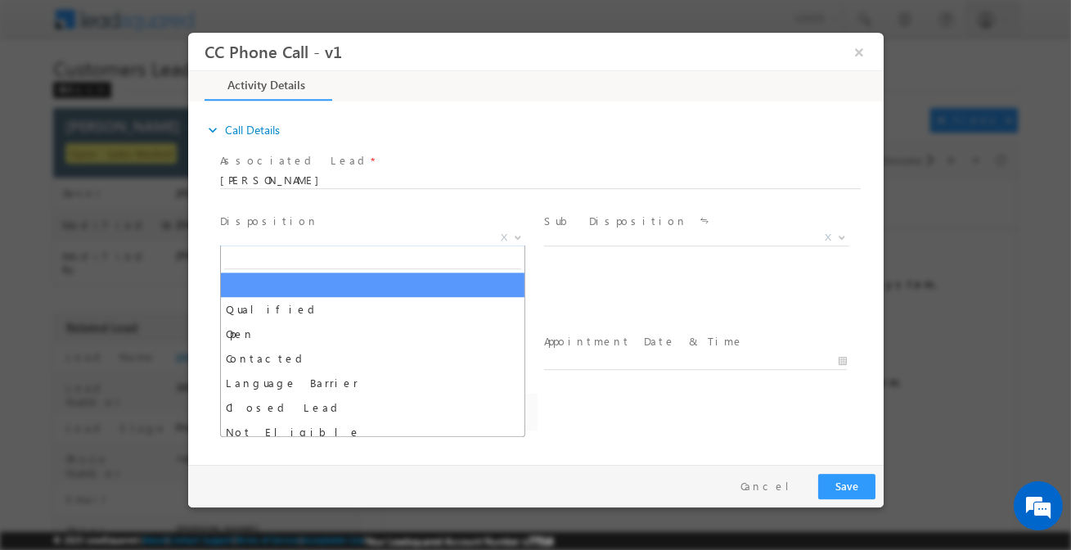
select select "[EMAIL_ADDRESS][DOMAIN_NAME]"
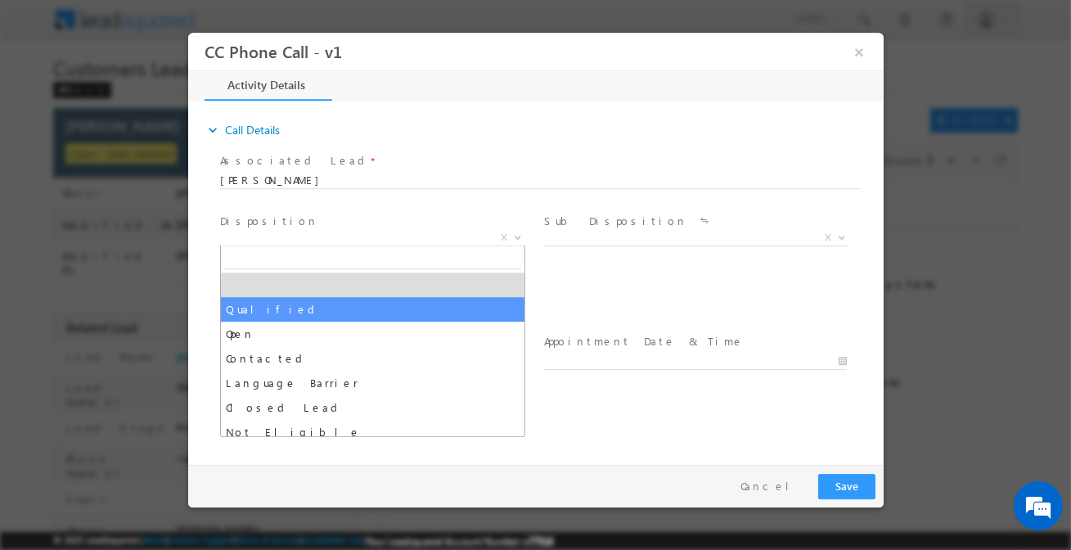
select select "Qualified"
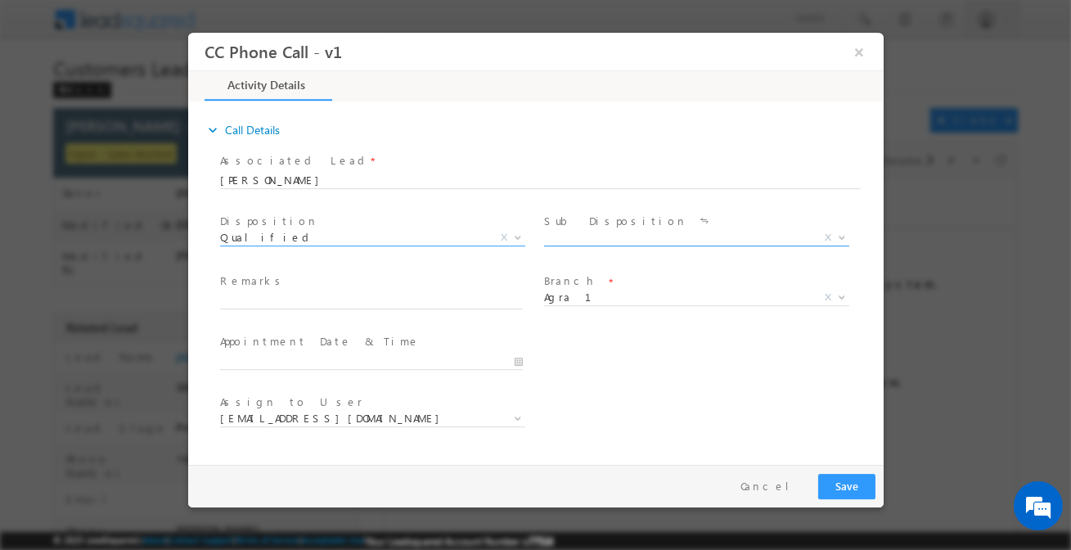
click at [577, 240] on span "X" at bounding box center [695, 238] width 305 height 16
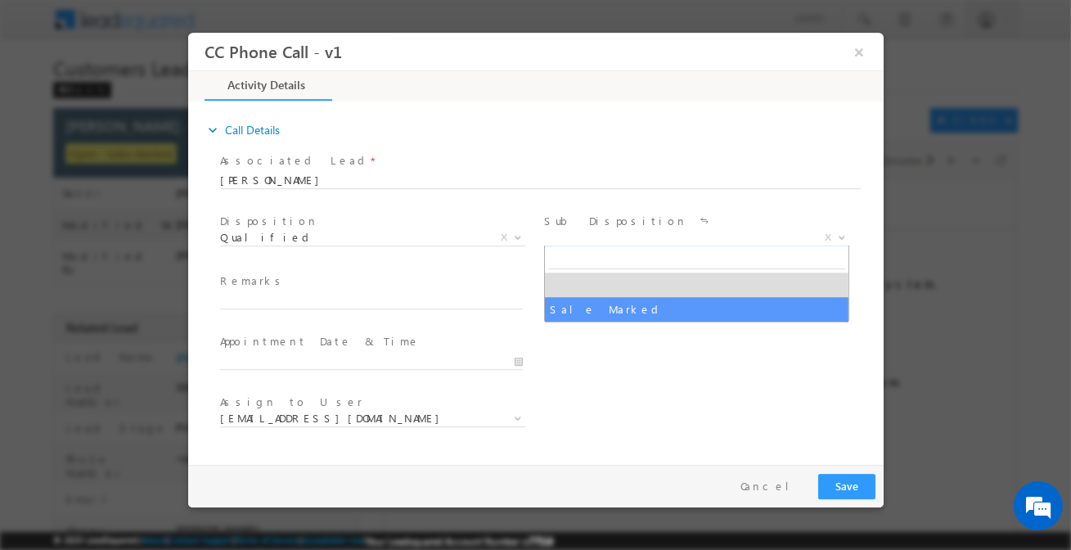
select select "Sale Marked"
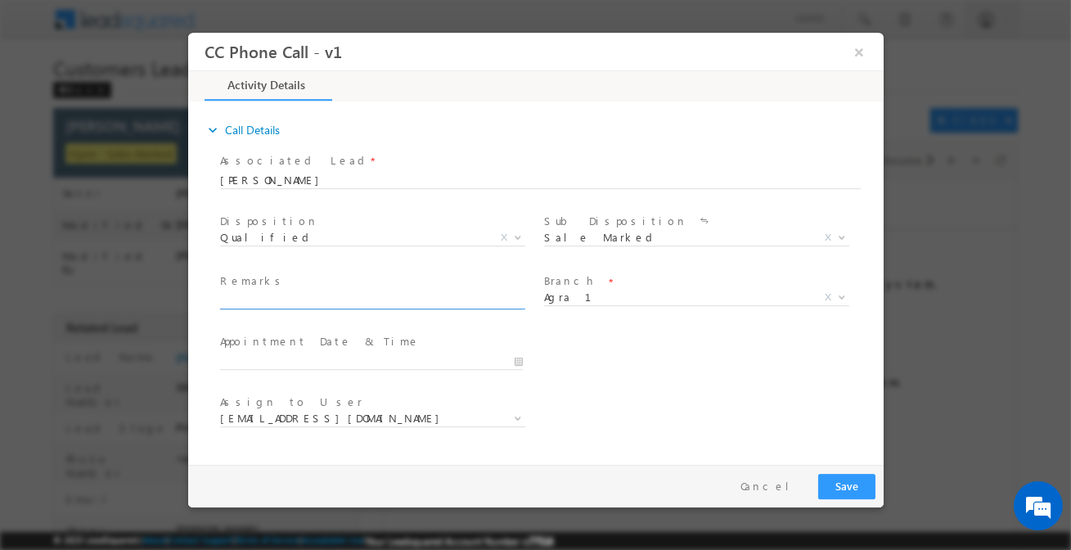
click at [469, 303] on input "text" at bounding box center [370, 301] width 303 height 16
paste input "sani.tomar@sgrlimited.in"
type input "sani.tomar@sgrlimited.in"
click at [372, 320] on span at bounding box center [370, 317] width 302 height 18
click at [382, 293] on input "sani.tomar@sgrlimited.in" at bounding box center [370, 301] width 303 height 16
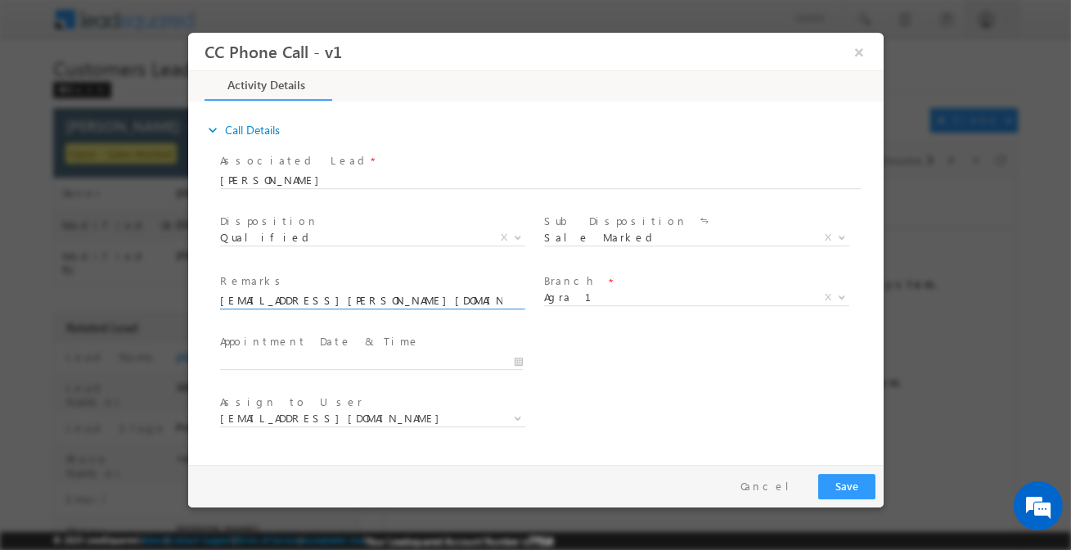
click at [382, 297] on input "sani.tomar@sgrlimited.in" at bounding box center [370, 301] width 303 height 16
paste input "Customer husband required Top-up loan 3 lakh amount"
type input "Customer husband required Top-up loan 3 lakh amount"
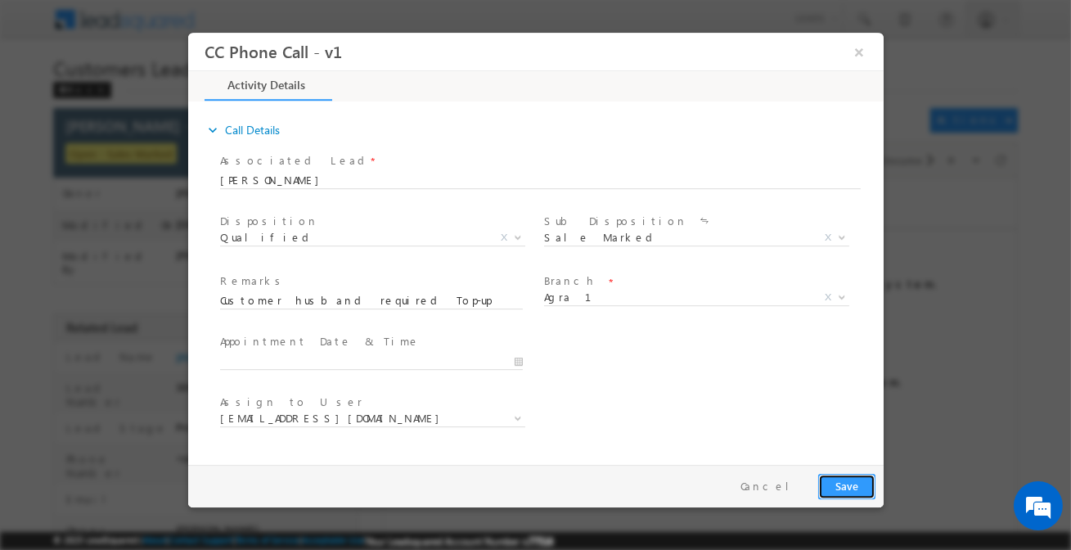
click at [843, 483] on button "Save" at bounding box center [845, 486] width 57 height 25
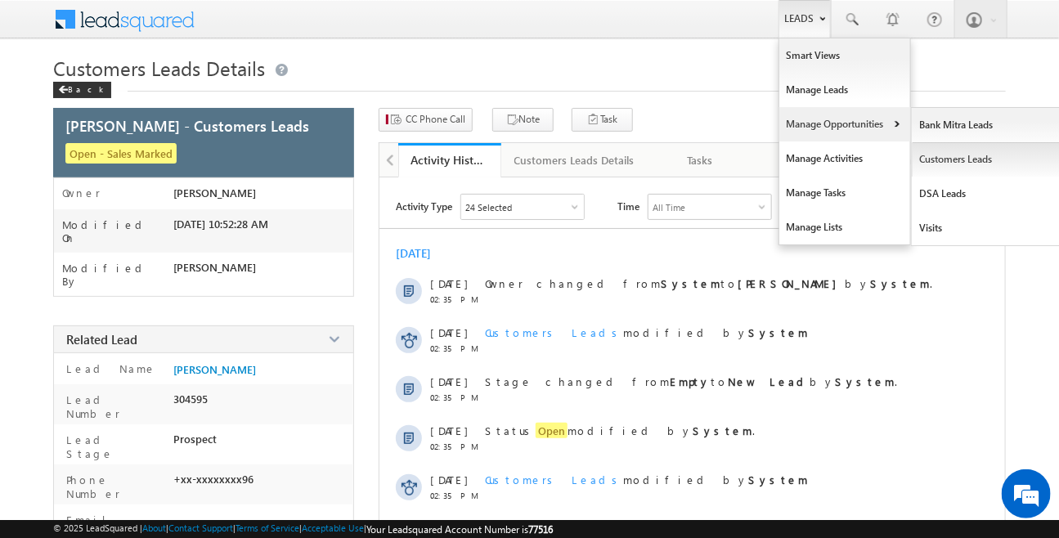
click at [964, 158] on link "Customers Leads" at bounding box center [987, 159] width 150 height 34
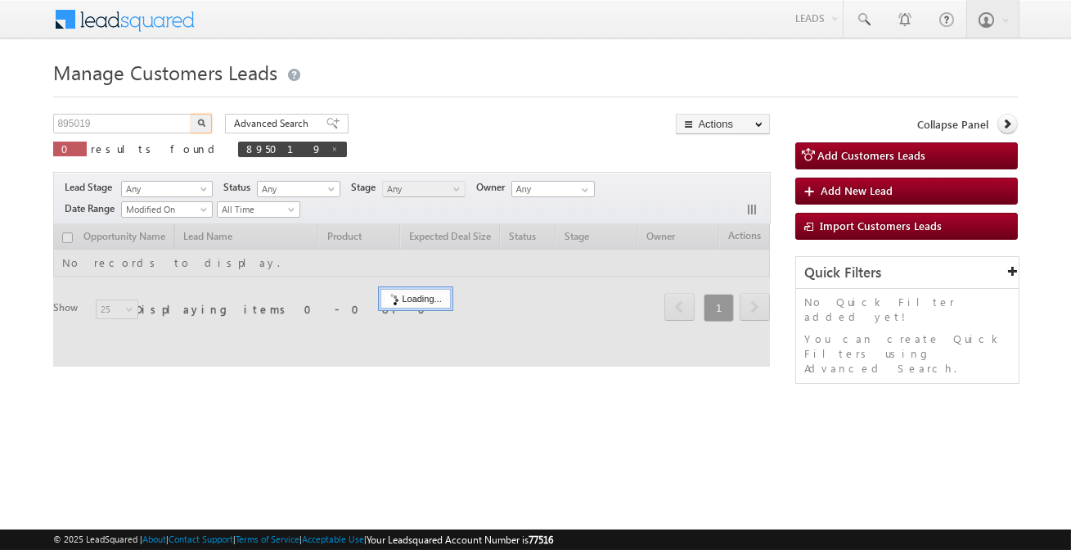
click at [164, 119] on input "895019" at bounding box center [123, 124] width 140 height 20
type input "9548968449"
click at [191, 114] on button "button" at bounding box center [201, 124] width 21 height 20
